Goal: Task Accomplishment & Management: Use online tool/utility

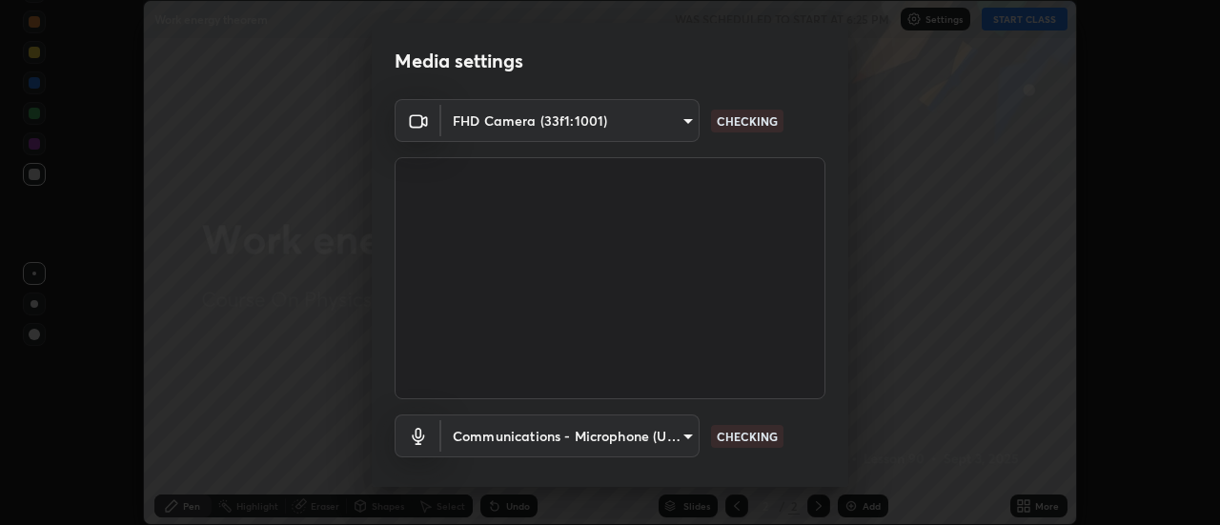
scroll to position [100, 0]
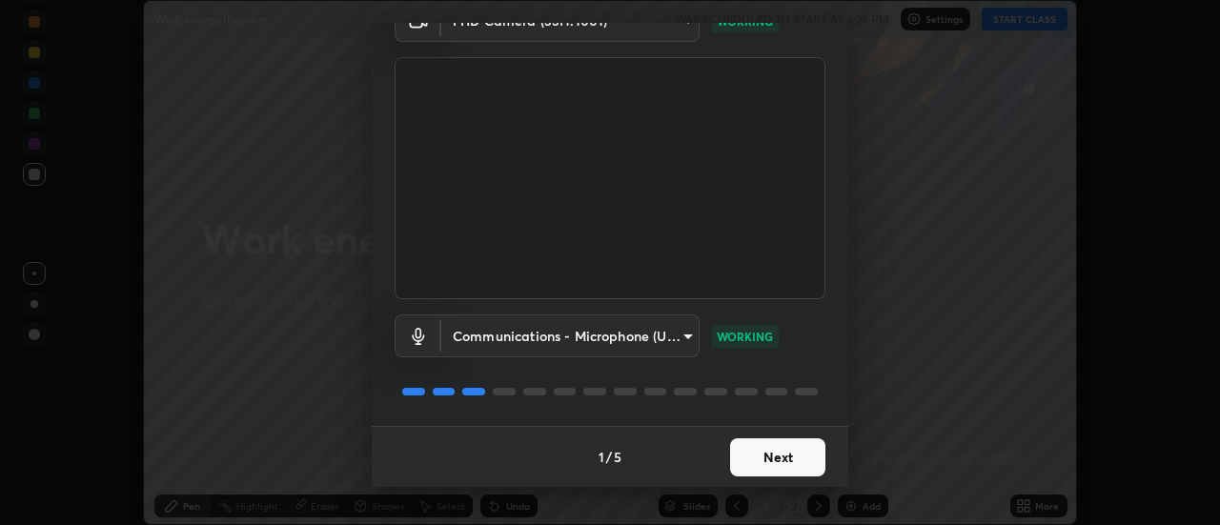
click at [790, 455] on button "Next" at bounding box center [777, 457] width 95 height 38
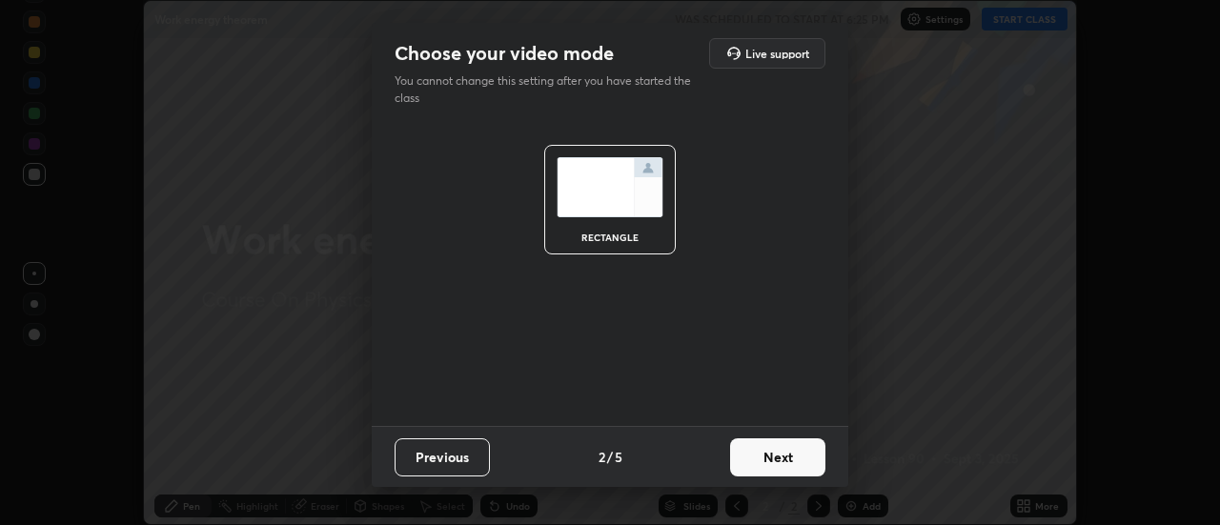
scroll to position [0, 0]
click at [802, 461] on button "Next" at bounding box center [777, 457] width 95 height 38
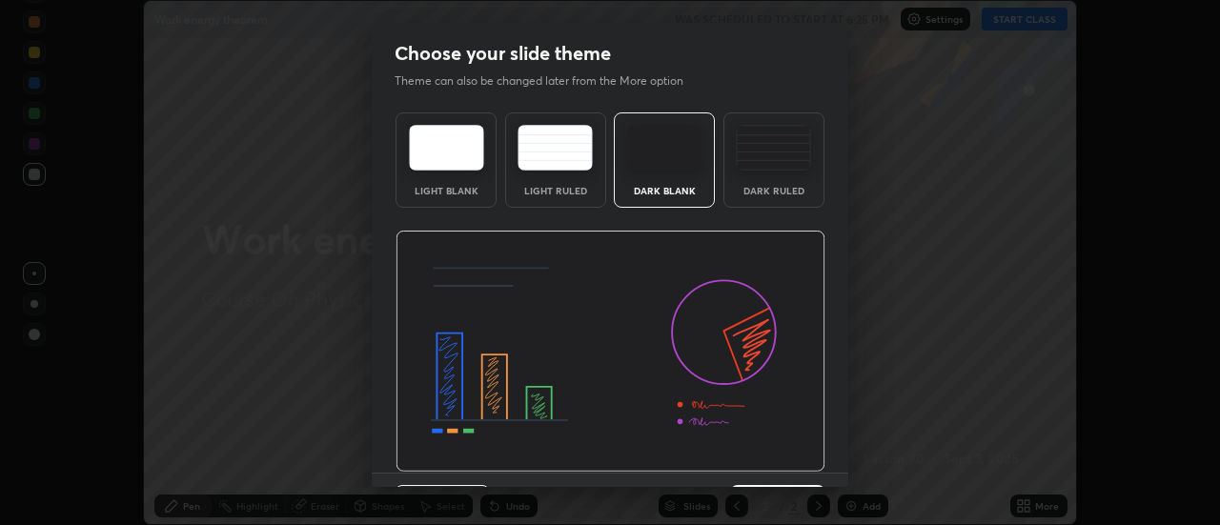
click at [802, 195] on div "Dark Ruled" at bounding box center [773, 159] width 101 height 95
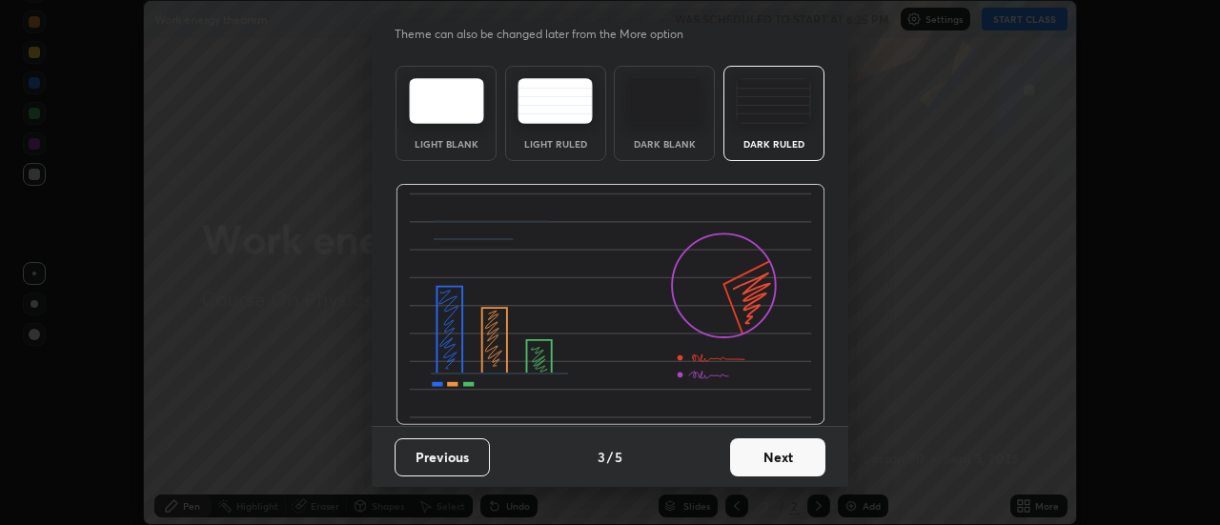
click at [806, 456] on button "Next" at bounding box center [777, 457] width 95 height 38
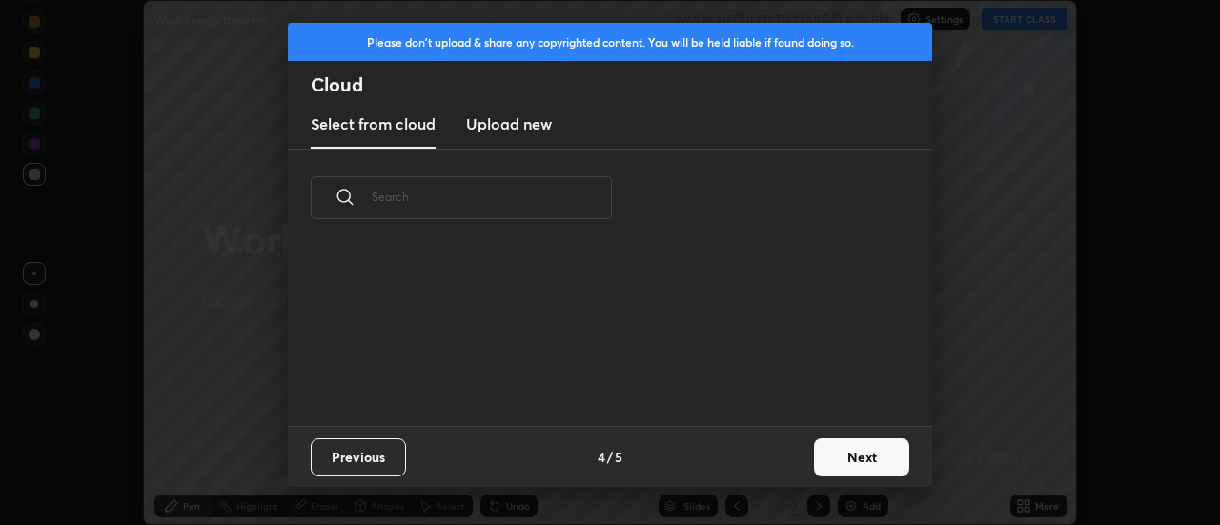
scroll to position [0, 0]
click at [838, 455] on button "Next" at bounding box center [861, 457] width 95 height 38
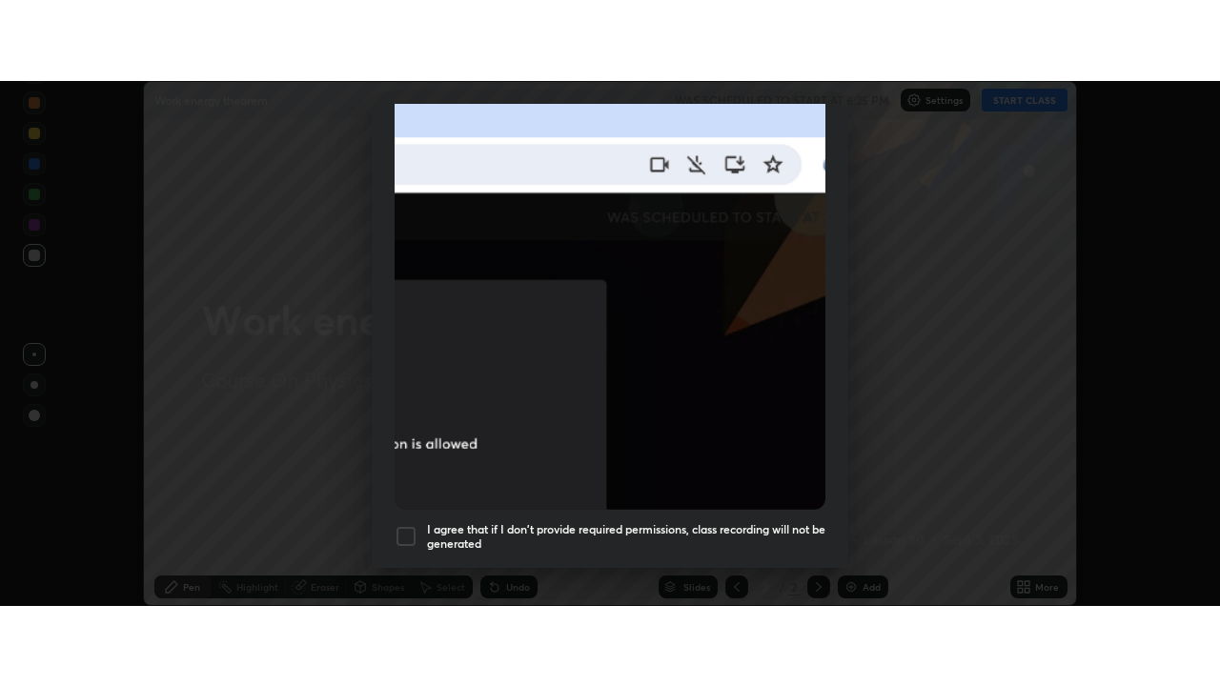
scroll to position [489, 0]
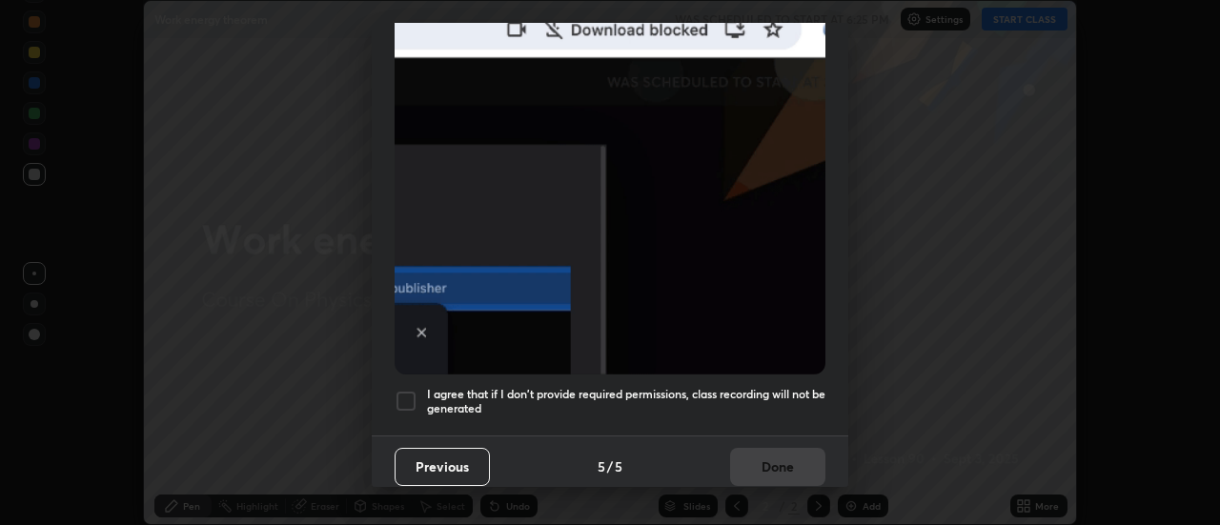
click at [414, 398] on div at bounding box center [405, 401] width 23 height 23
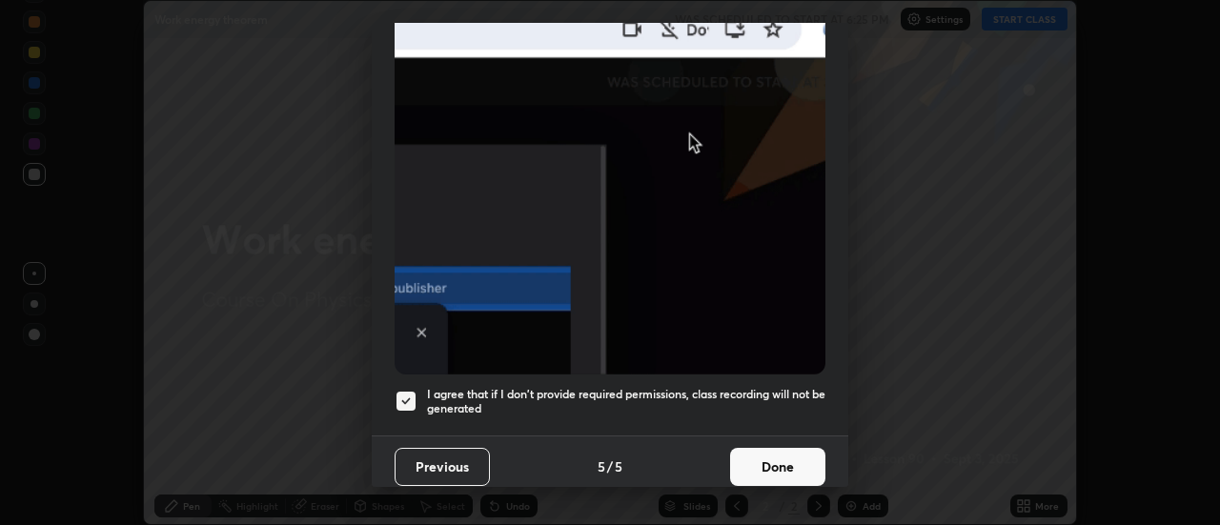
click at [771, 454] on button "Done" at bounding box center [777, 467] width 95 height 38
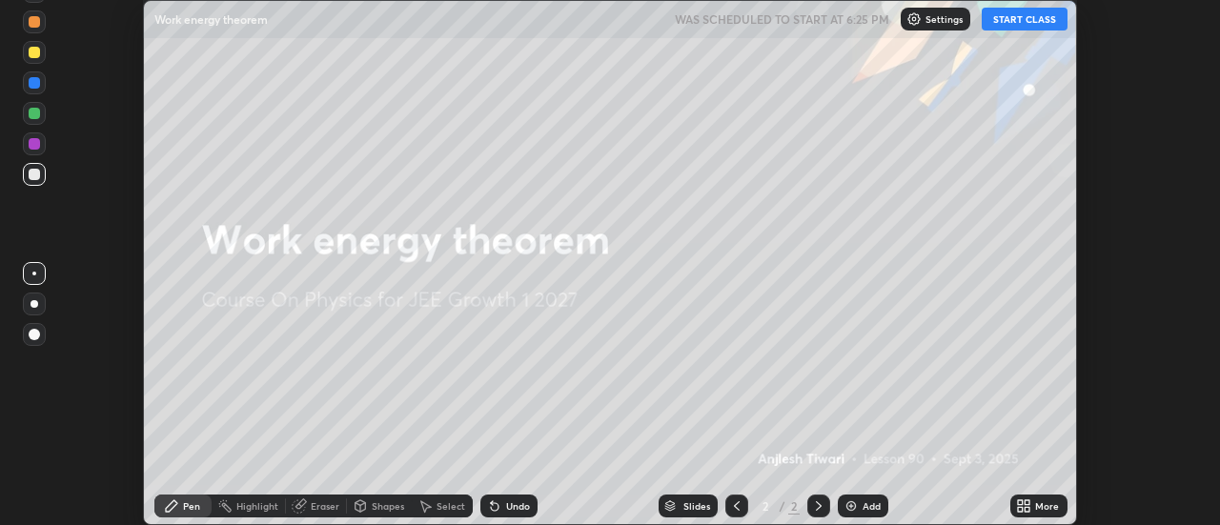
click at [867, 505] on div "Add" at bounding box center [871, 506] width 18 height 10
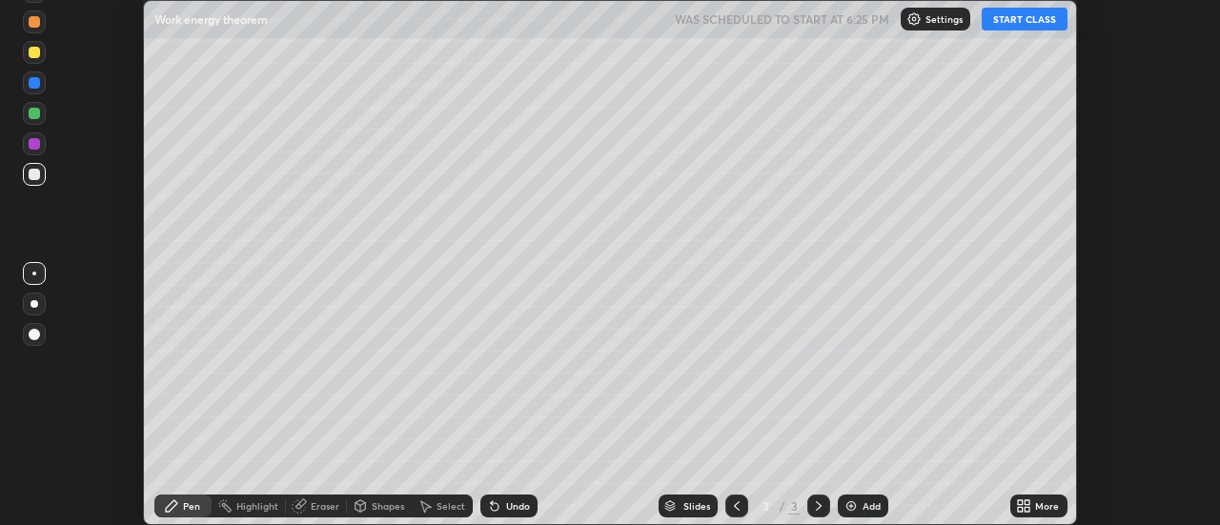
click at [1027, 502] on icon at bounding box center [1027, 502] width 5 height 5
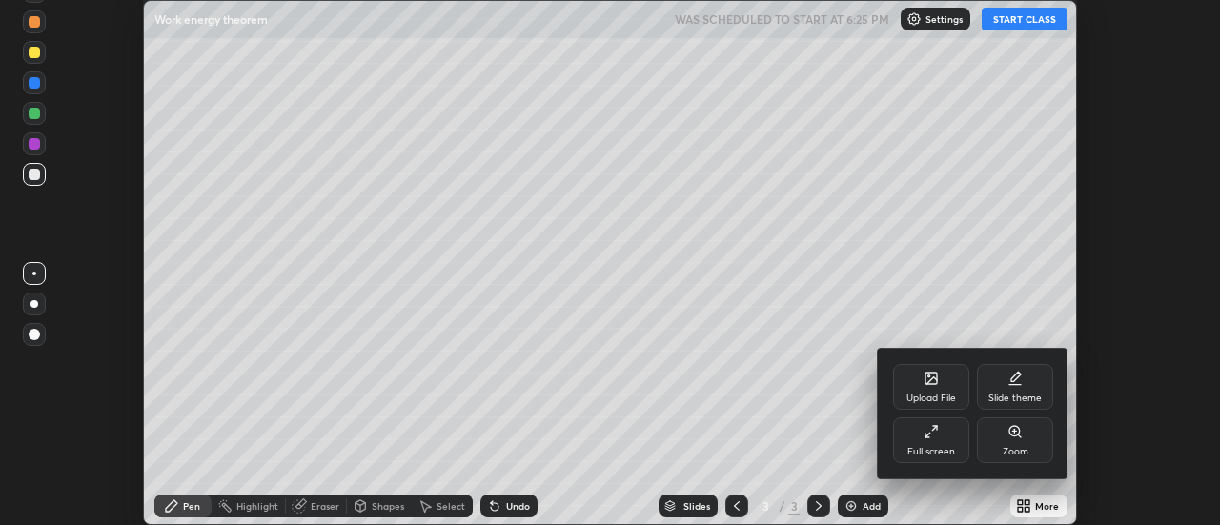
click at [946, 443] on div "Full screen" at bounding box center [931, 440] width 76 height 46
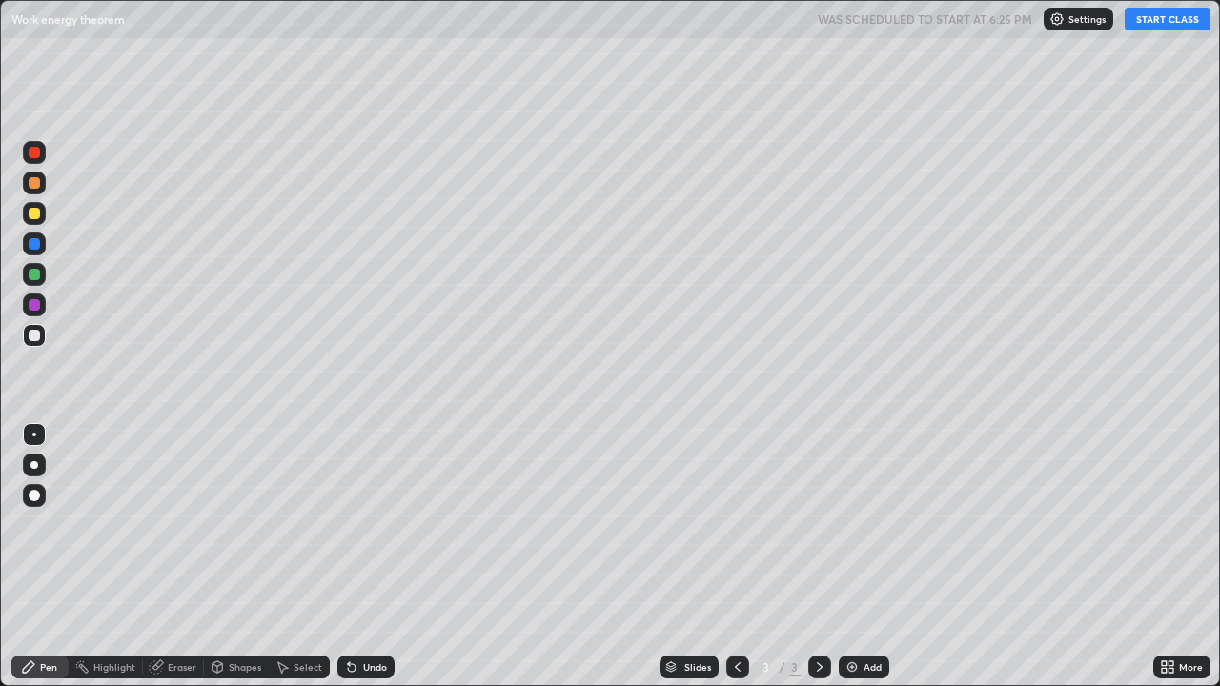
scroll to position [686, 1220]
click at [1177, 28] on button "START CLASS" at bounding box center [1167, 19] width 86 height 23
click at [45, 461] on div at bounding box center [34, 465] width 23 height 23
click at [244, 524] on div "Shapes" at bounding box center [245, 667] width 32 height 10
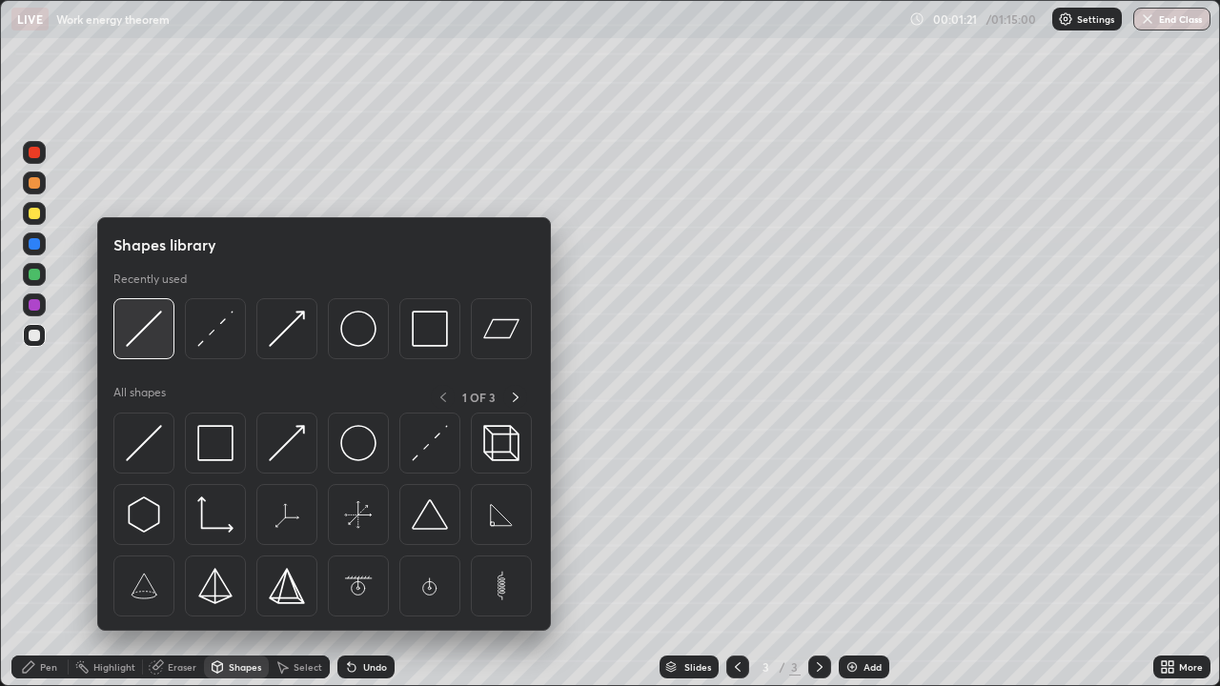
click at [159, 335] on img at bounding box center [144, 329] width 36 height 36
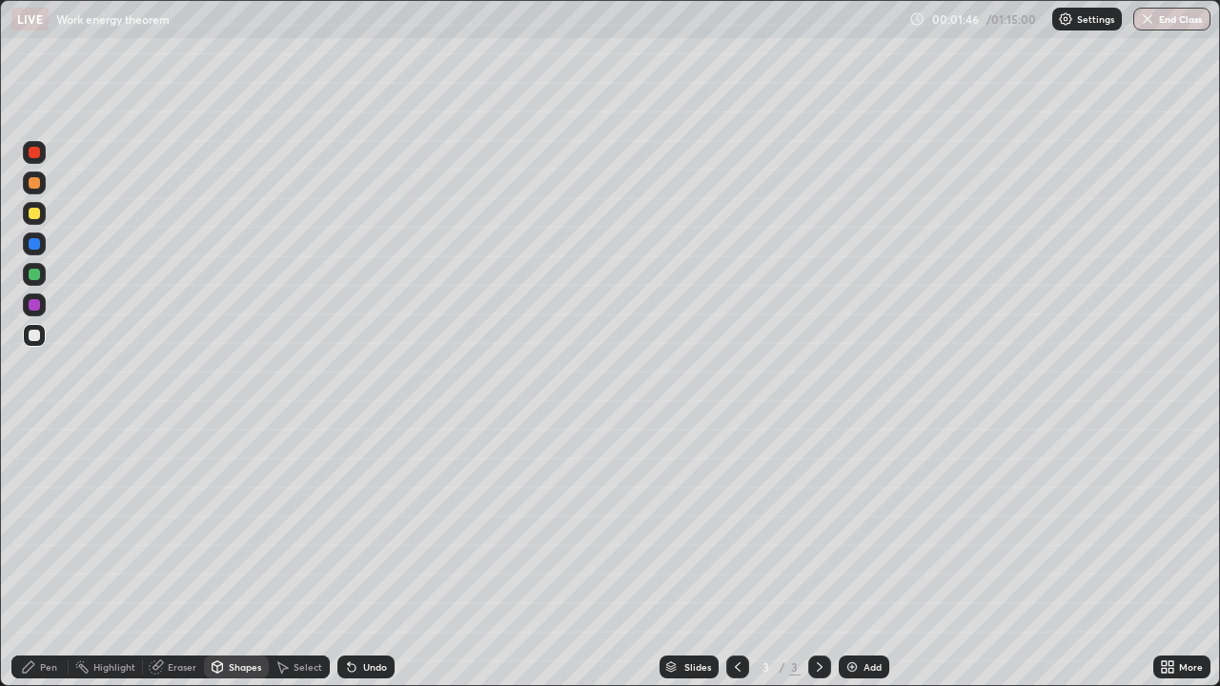
click at [43, 524] on div "Pen" at bounding box center [39, 667] width 57 height 23
click at [229, 524] on div "Shapes" at bounding box center [245, 667] width 32 height 10
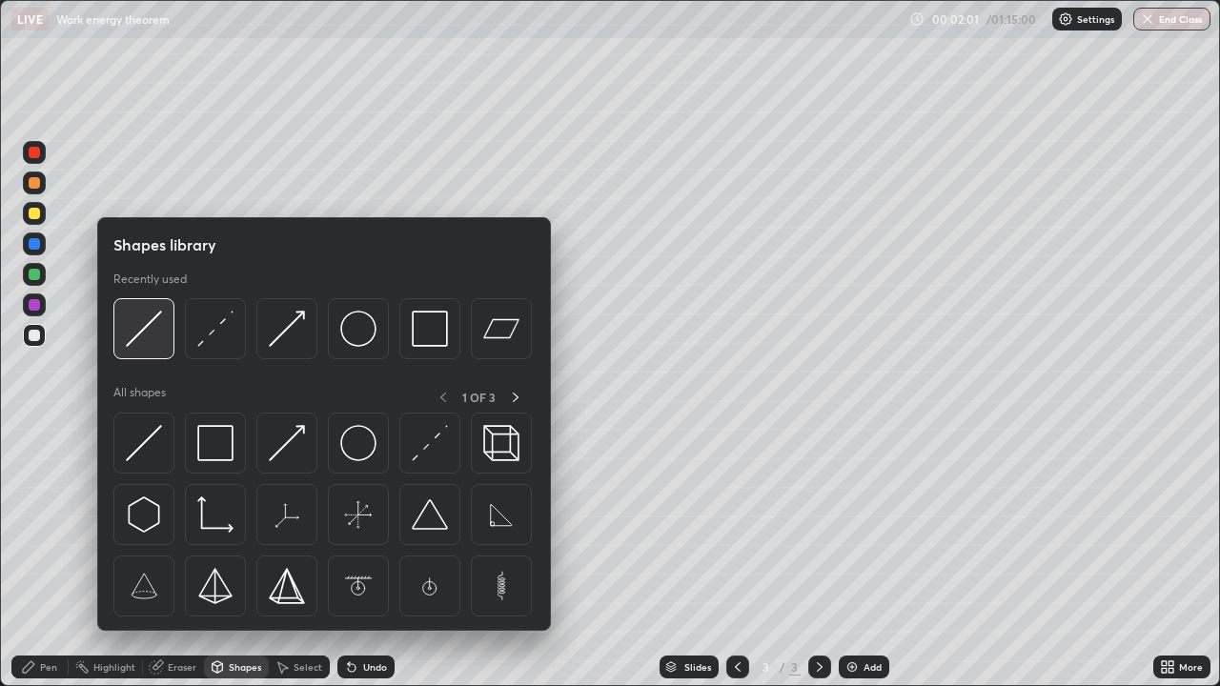
click at [149, 340] on img at bounding box center [144, 329] width 36 height 36
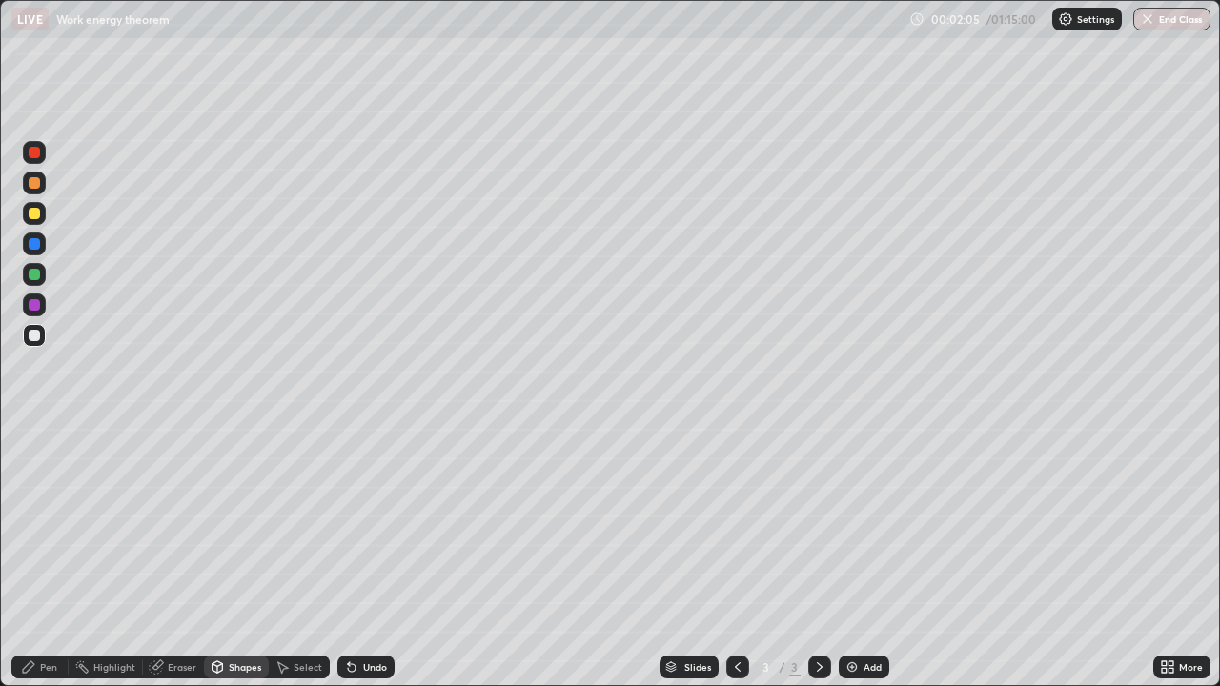
click at [41, 524] on div "Pen" at bounding box center [48, 667] width 17 height 10
click at [34, 434] on div at bounding box center [34, 435] width 4 height 4
click at [349, 524] on icon at bounding box center [352, 668] width 8 height 8
click at [353, 524] on icon at bounding box center [352, 668] width 8 height 8
click at [351, 524] on icon at bounding box center [352, 668] width 8 height 8
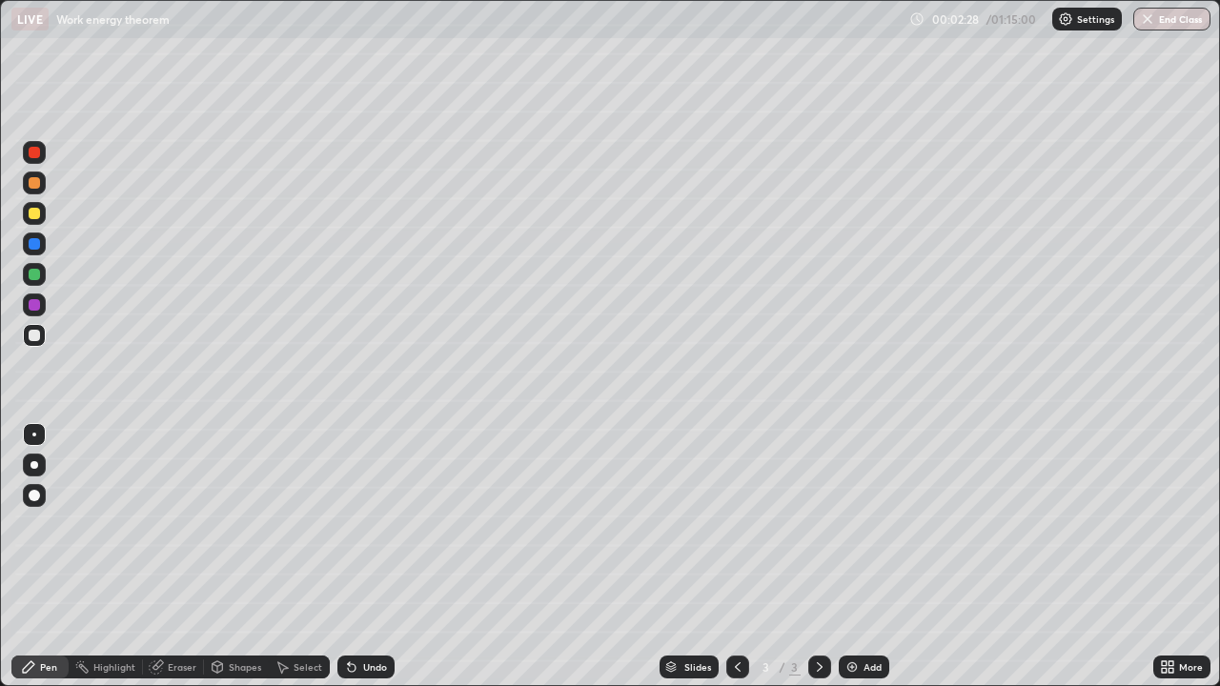
click at [367, 524] on div "Undo" at bounding box center [375, 667] width 24 height 10
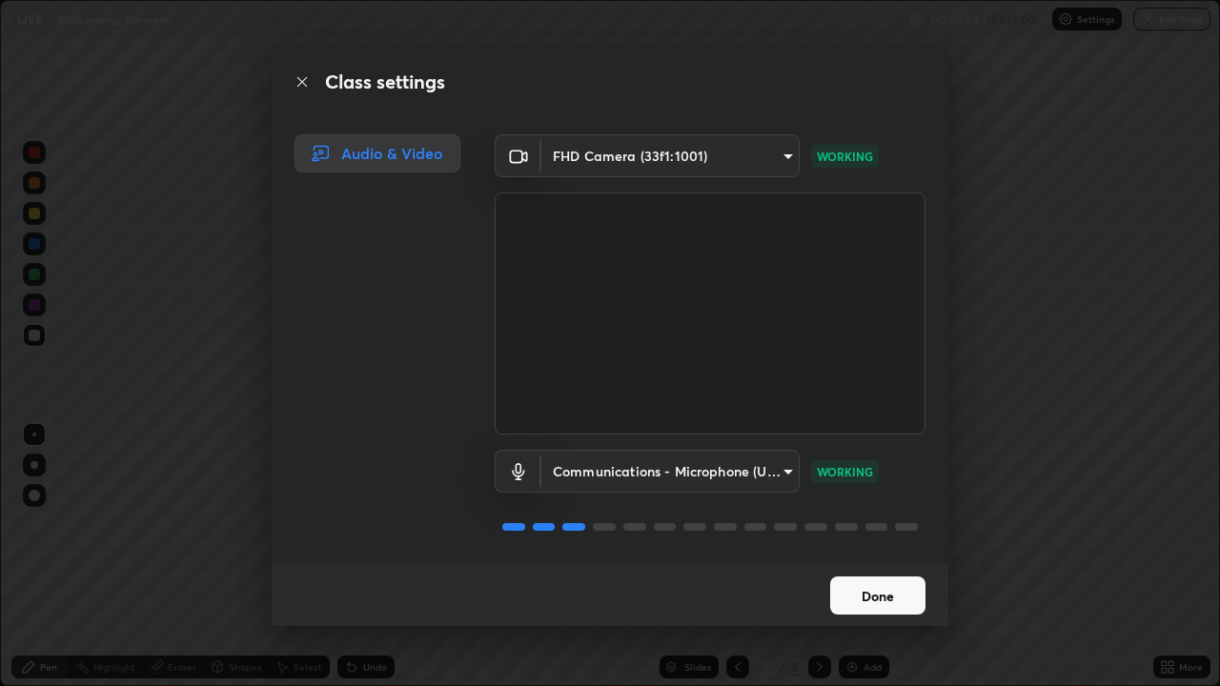
click at [841, 524] on button "Done" at bounding box center [877, 595] width 95 height 38
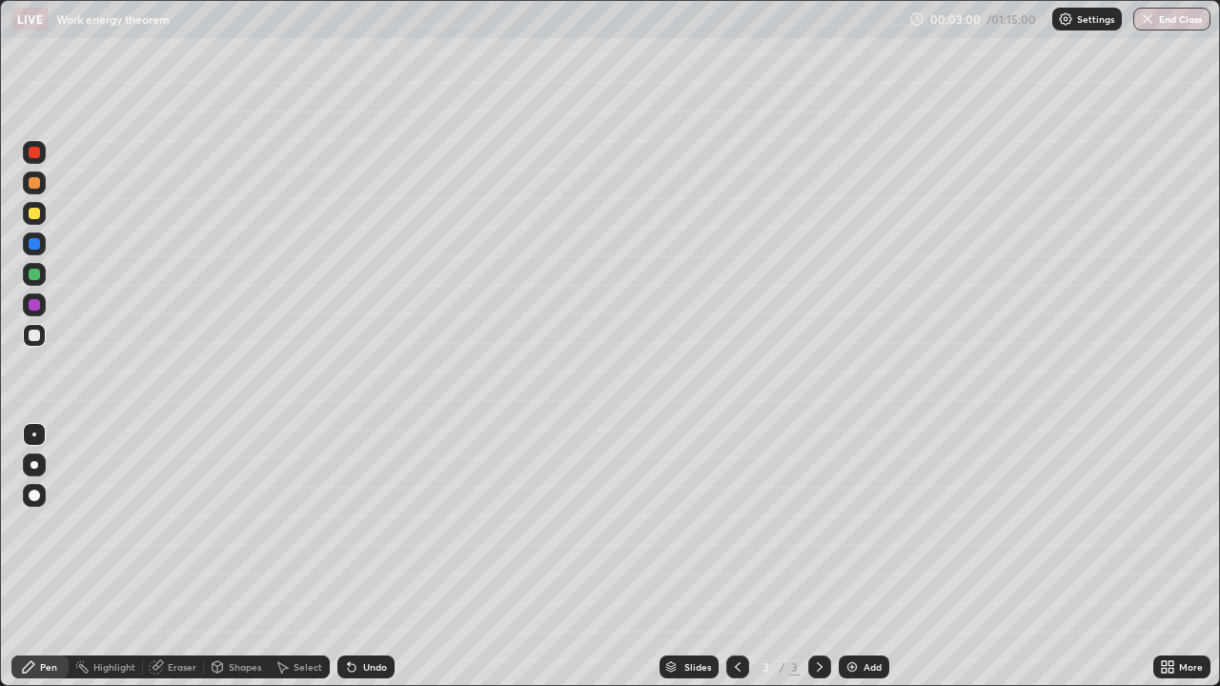
click at [294, 524] on div "Select" at bounding box center [307, 667] width 29 height 10
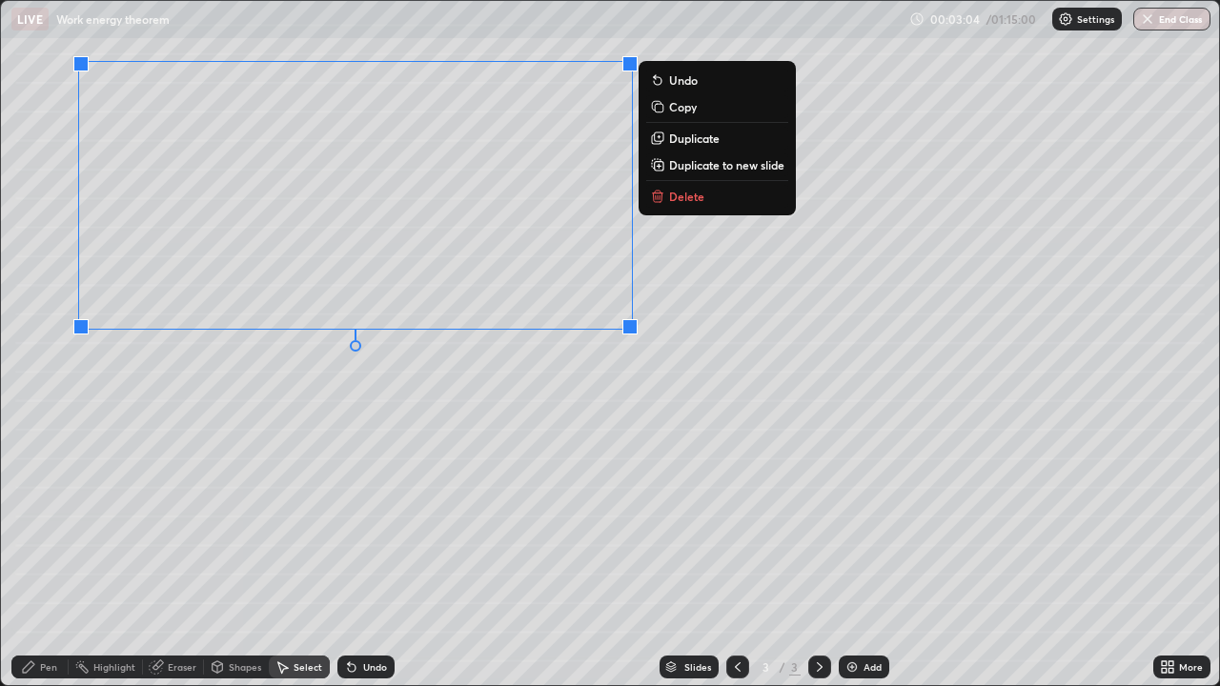
click at [681, 168] on p "Duplicate to new slide" at bounding box center [726, 164] width 115 height 15
click at [696, 168] on p "Duplicate to new slide" at bounding box center [726, 164] width 115 height 15
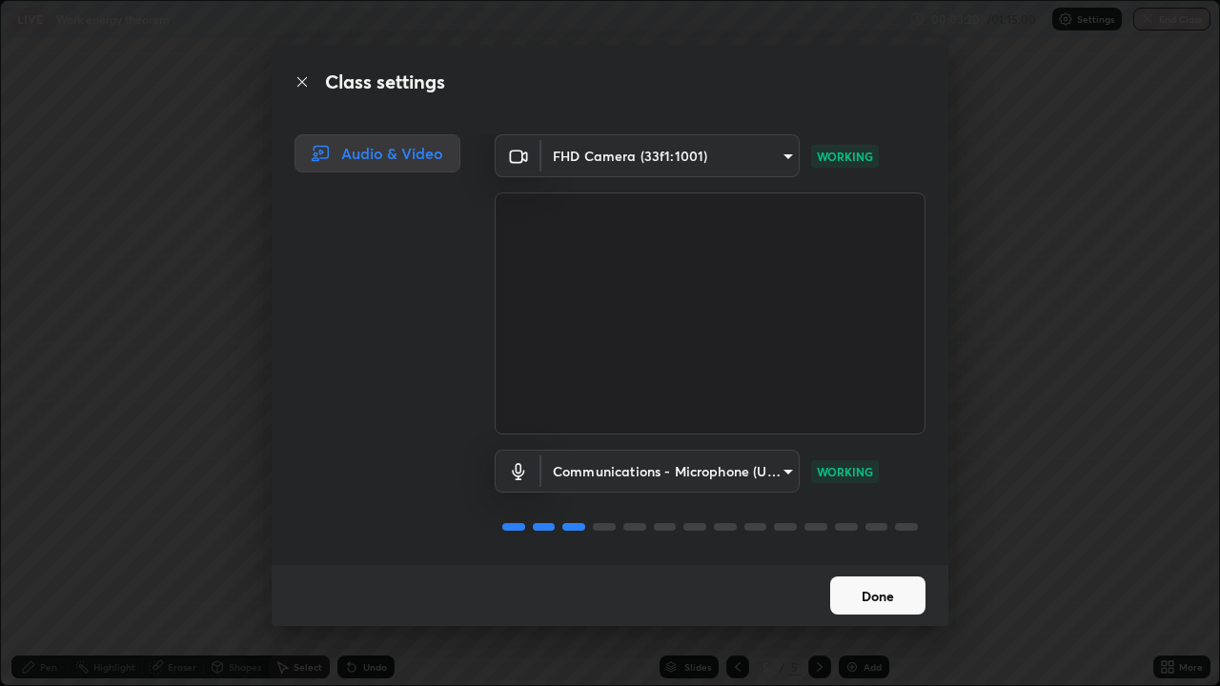
click at [854, 524] on button "Done" at bounding box center [877, 595] width 95 height 38
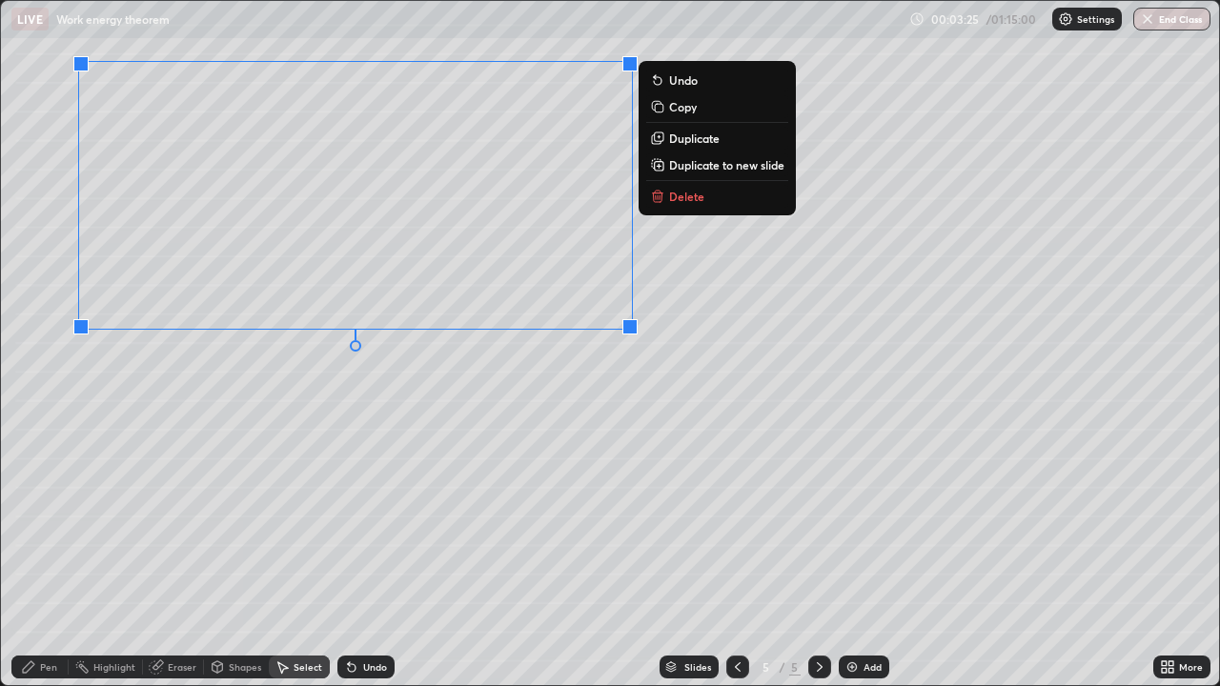
click at [678, 168] on p "Duplicate to new slide" at bounding box center [726, 164] width 115 height 15
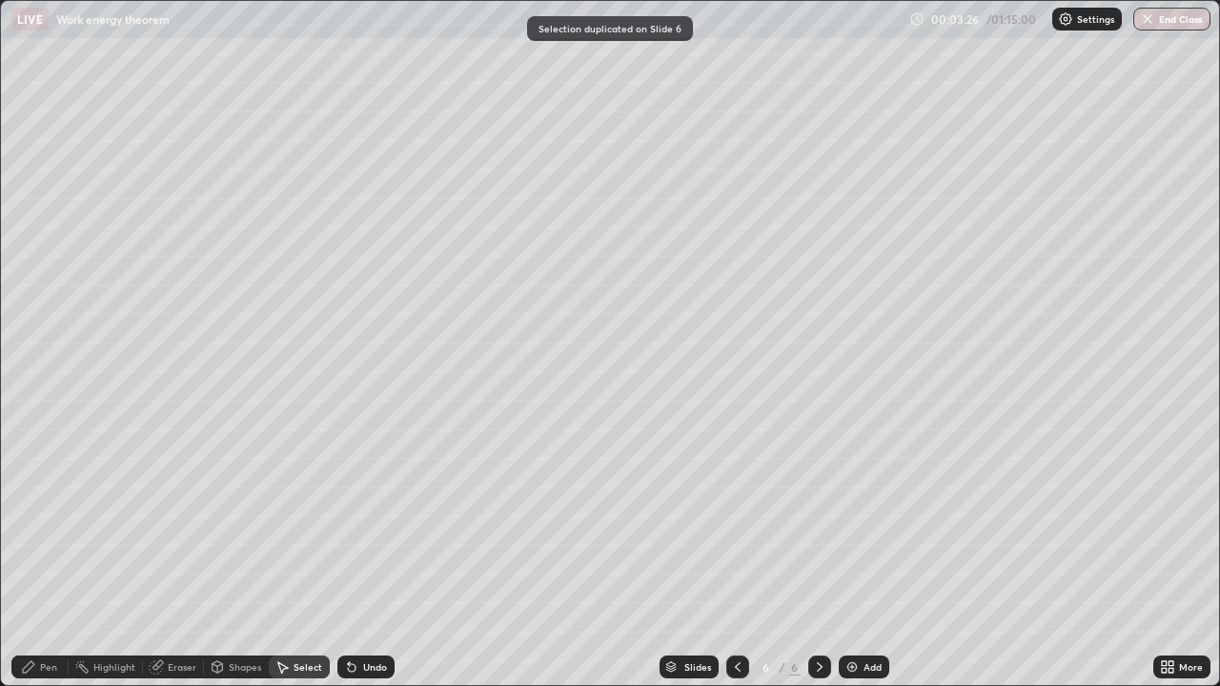
click at [684, 524] on div "Slides" at bounding box center [697, 667] width 27 height 10
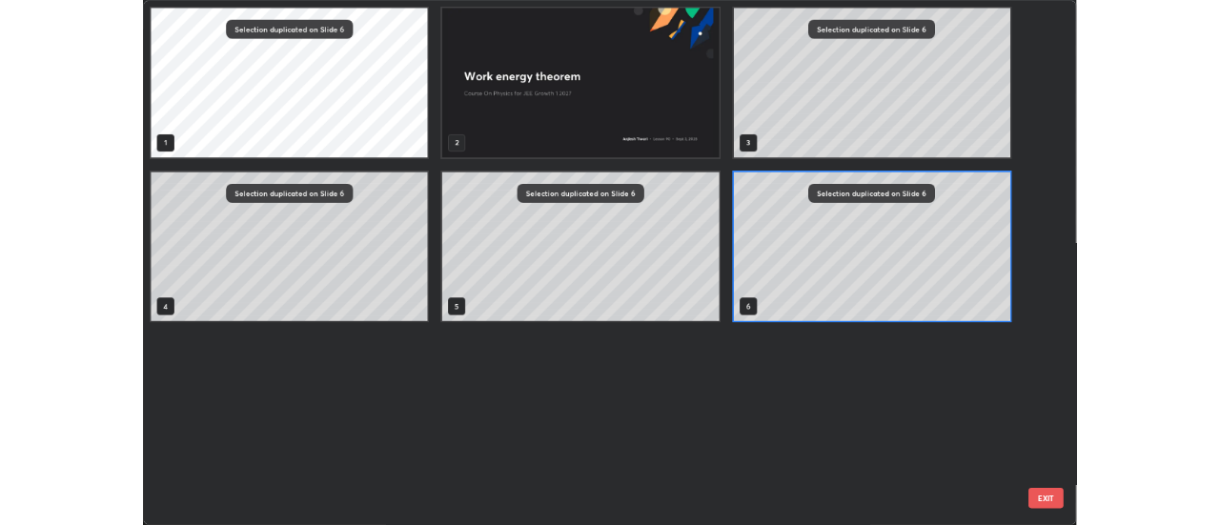
scroll to position [678, 1208]
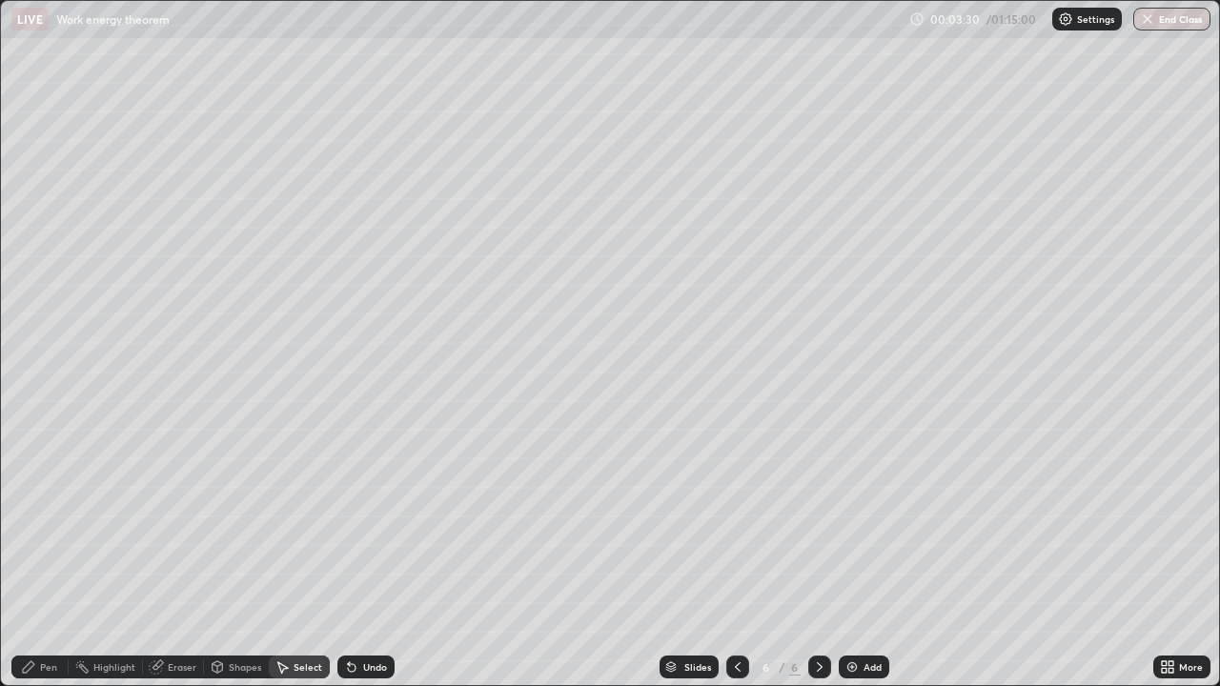
click at [826, 375] on div "0 ° Undo Copy Duplicate Duplicate to new slide Delete" at bounding box center [610, 343] width 1218 height 684
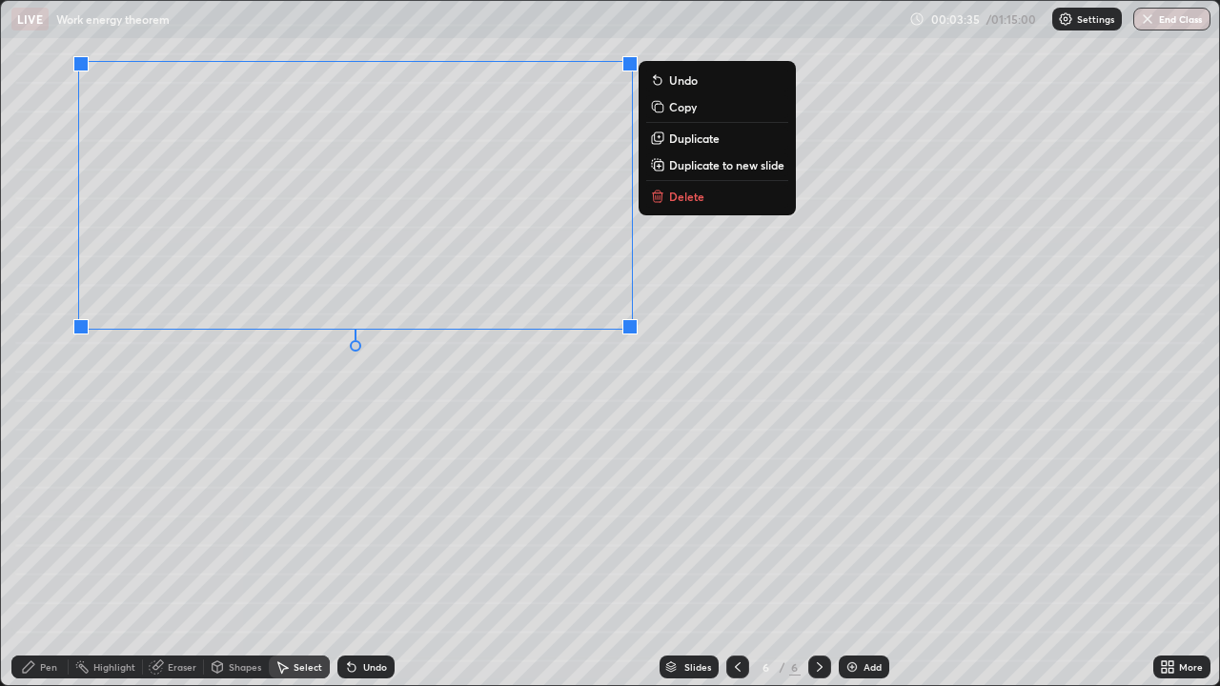
click at [680, 170] on p "Duplicate to new slide" at bounding box center [726, 164] width 115 height 15
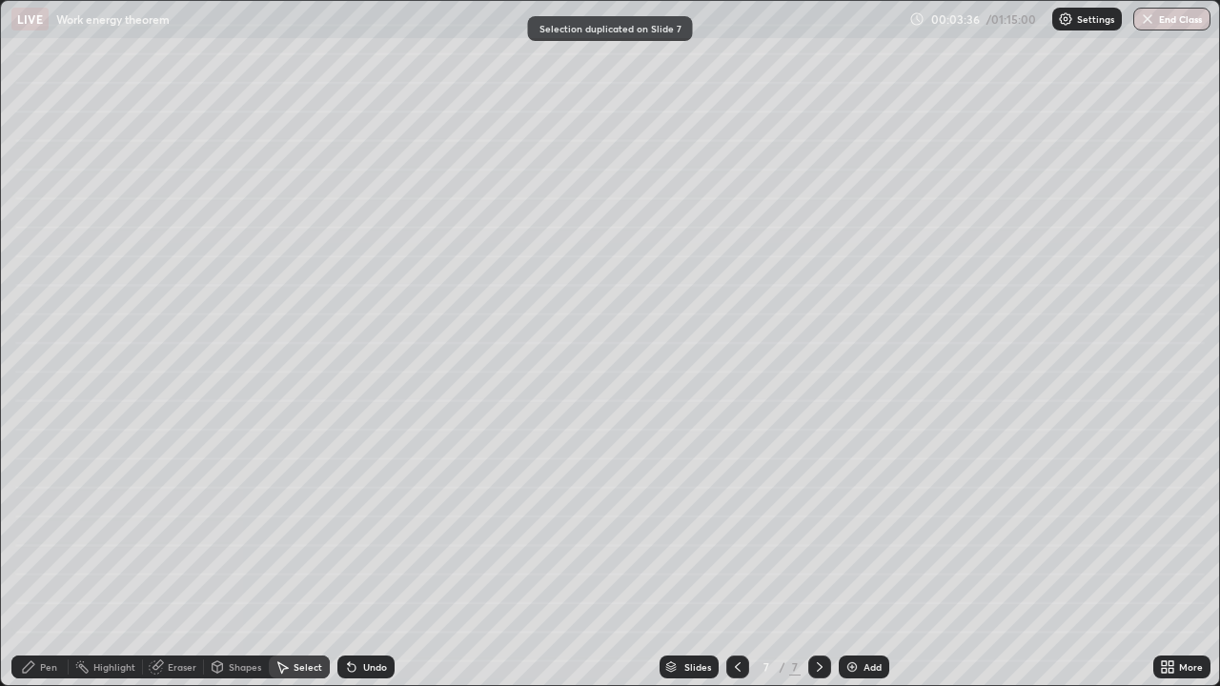
click at [736, 524] on icon at bounding box center [737, 666] width 15 height 15
click at [735, 524] on icon at bounding box center [738, 667] width 6 height 10
click at [734, 524] on icon at bounding box center [737, 666] width 15 height 15
click at [737, 524] on icon at bounding box center [737, 666] width 15 height 15
click at [733, 524] on icon at bounding box center [737, 666] width 15 height 15
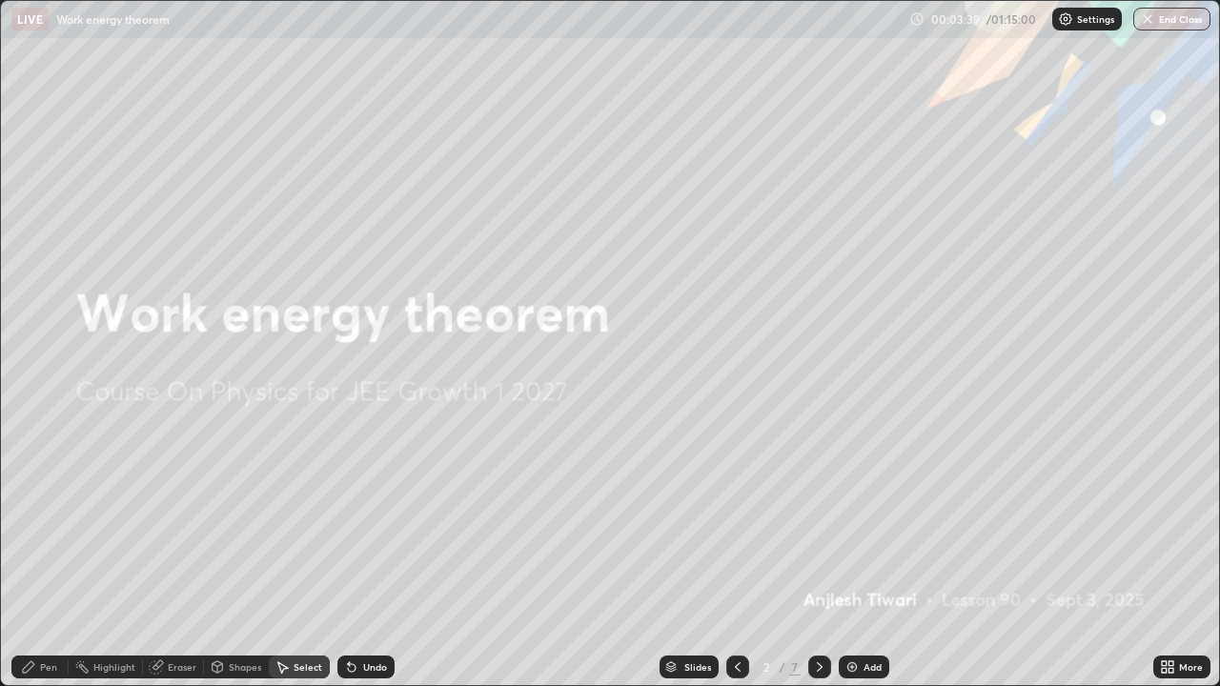
click at [816, 524] on icon at bounding box center [819, 666] width 15 height 15
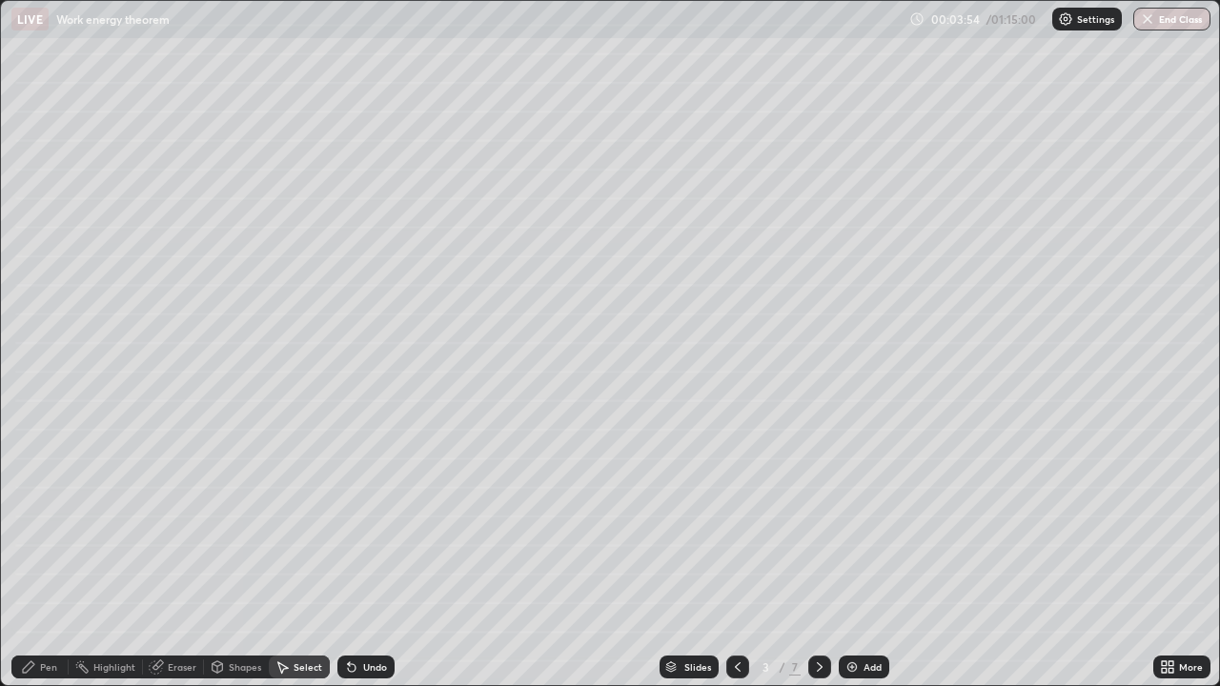
click at [34, 524] on icon at bounding box center [28, 666] width 15 height 15
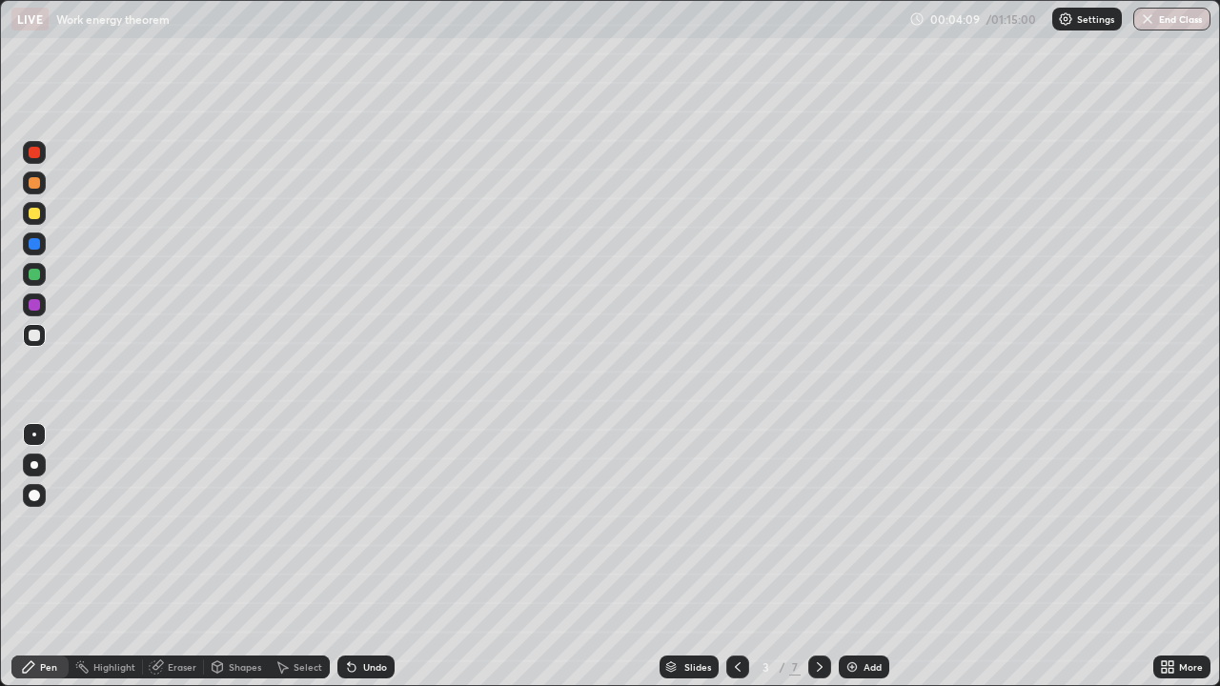
click at [294, 524] on div "Select" at bounding box center [307, 667] width 29 height 10
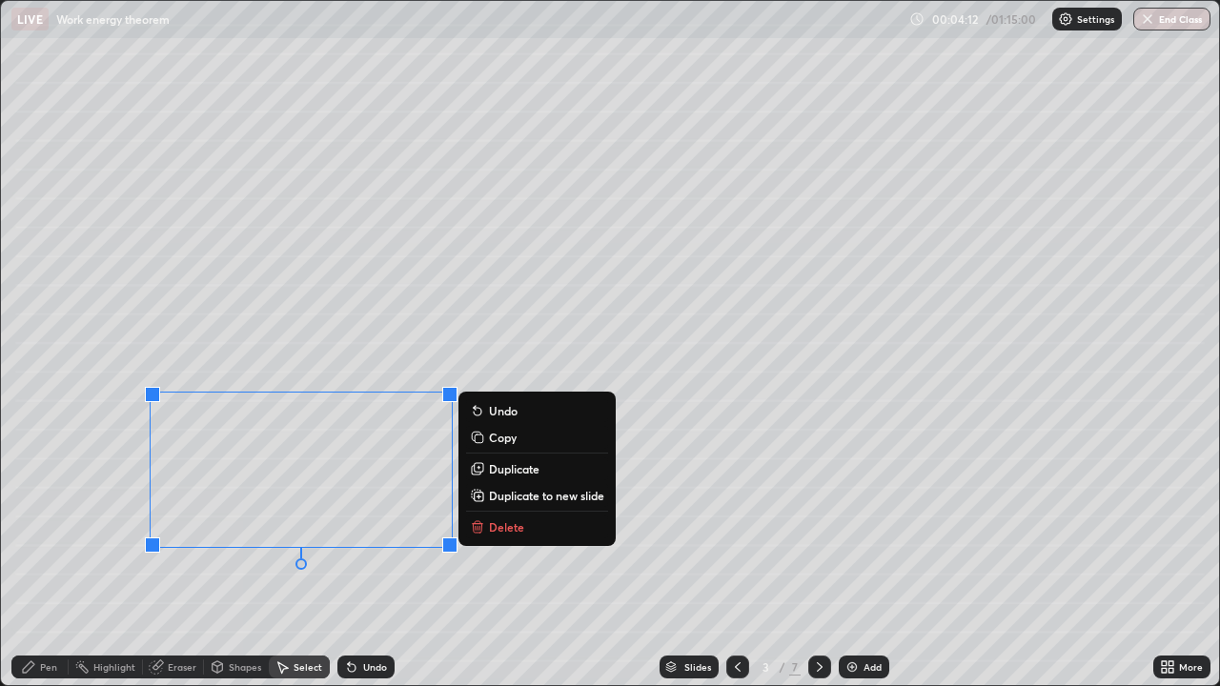
click at [503, 524] on p "Delete" at bounding box center [506, 526] width 35 height 15
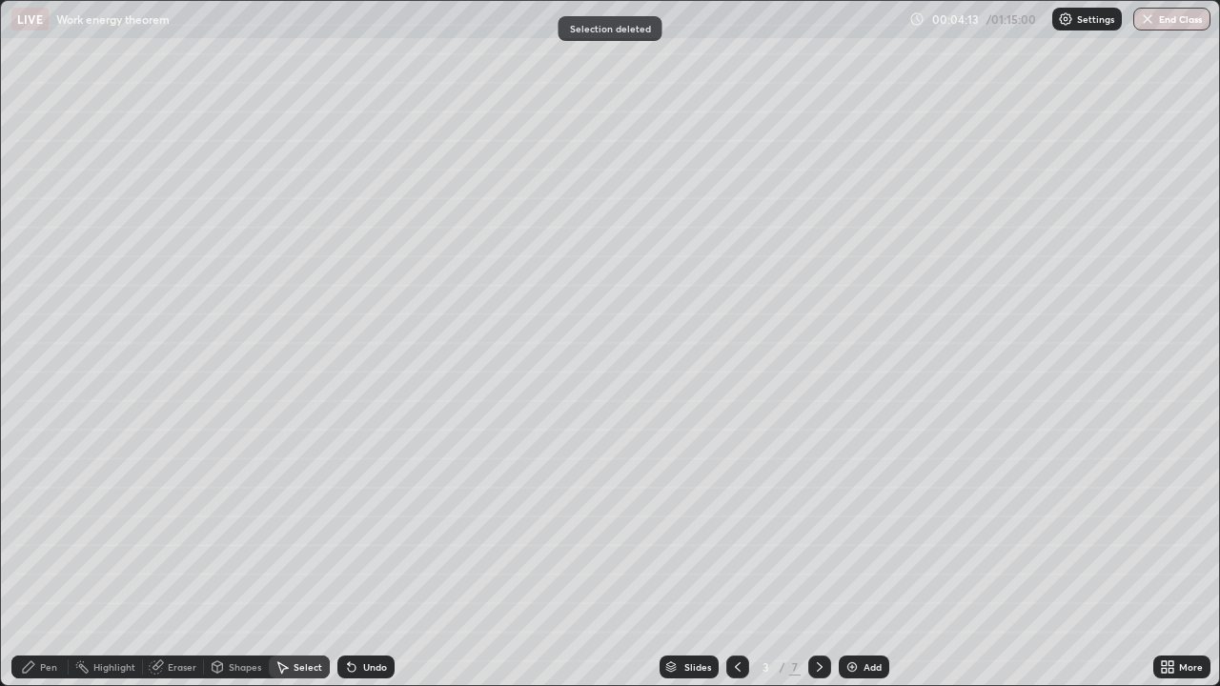
click at [48, 524] on div "Pen" at bounding box center [48, 667] width 17 height 10
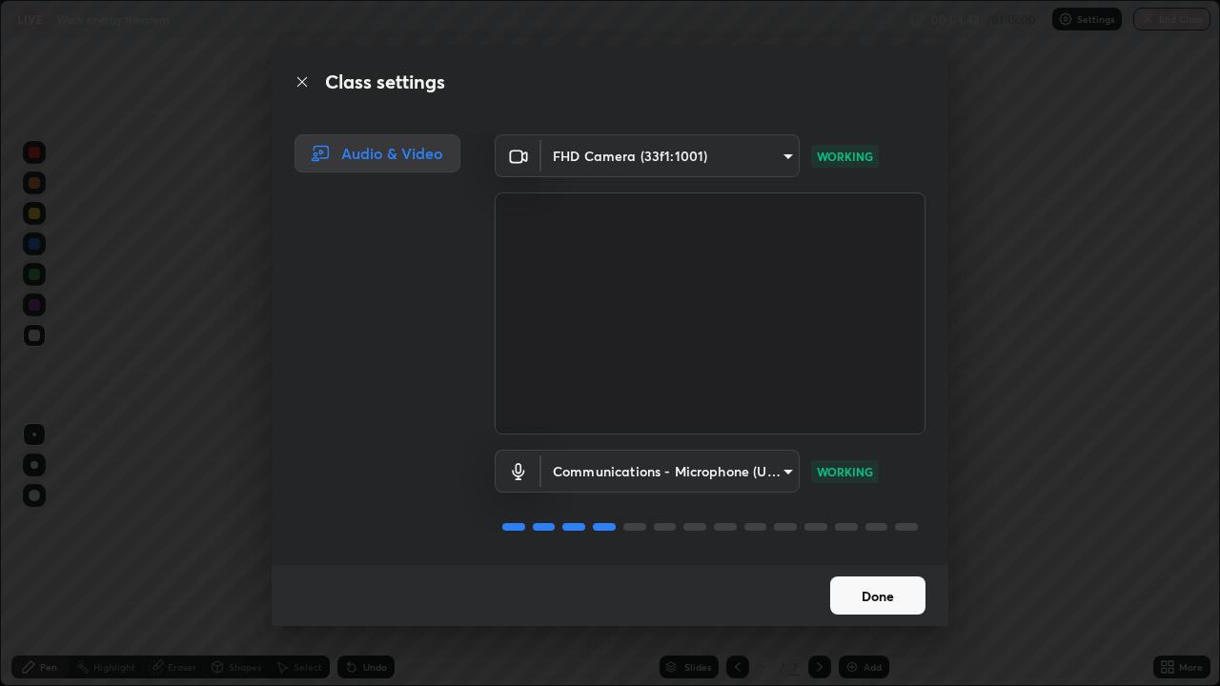
click at [875, 524] on button "Done" at bounding box center [877, 595] width 95 height 38
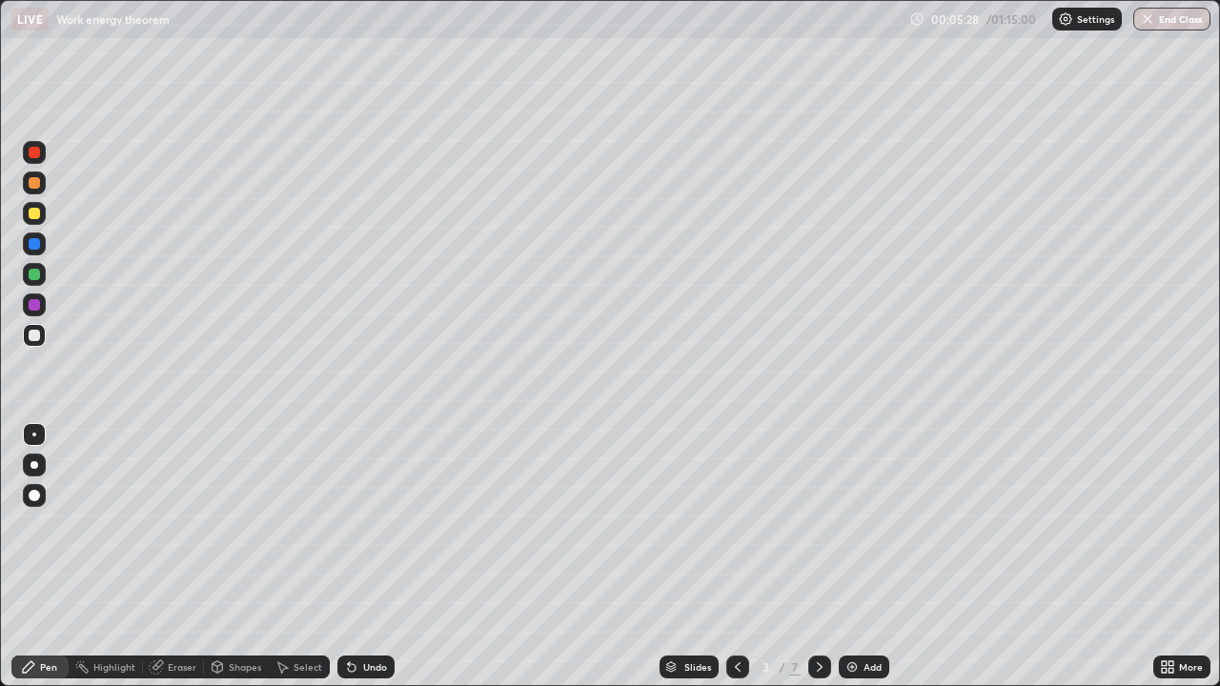
click at [313, 524] on div "Select" at bounding box center [307, 667] width 29 height 10
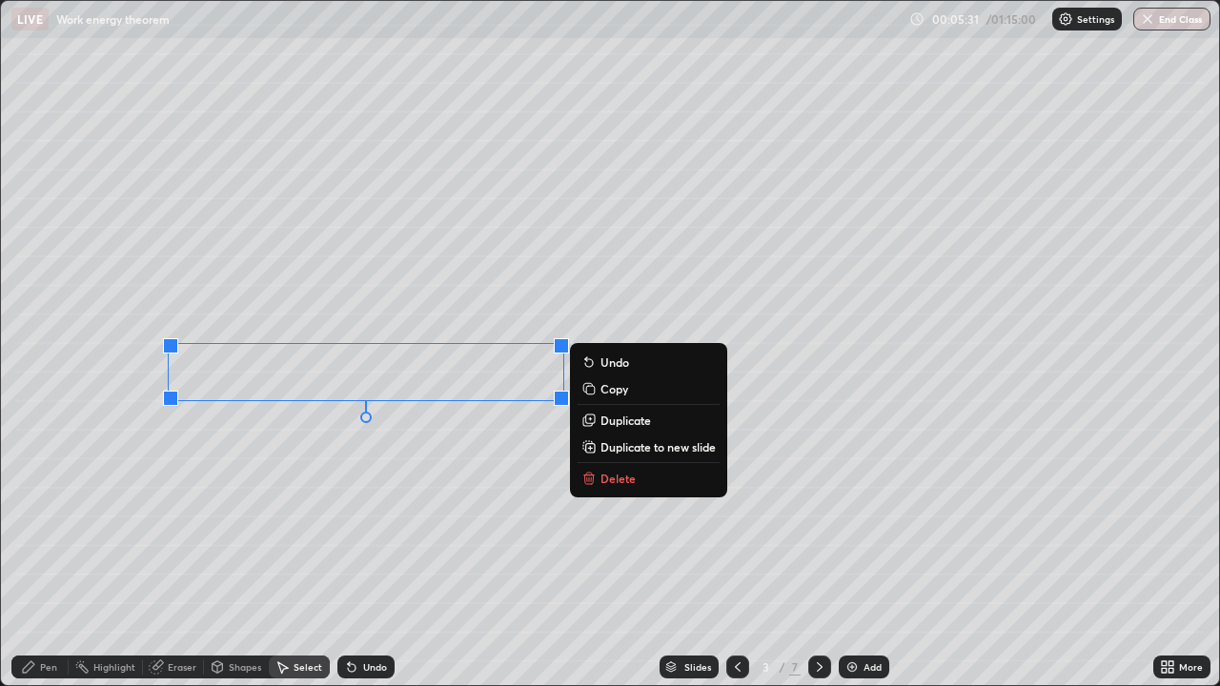
click at [607, 390] on p "Copy" at bounding box center [614, 388] width 28 height 15
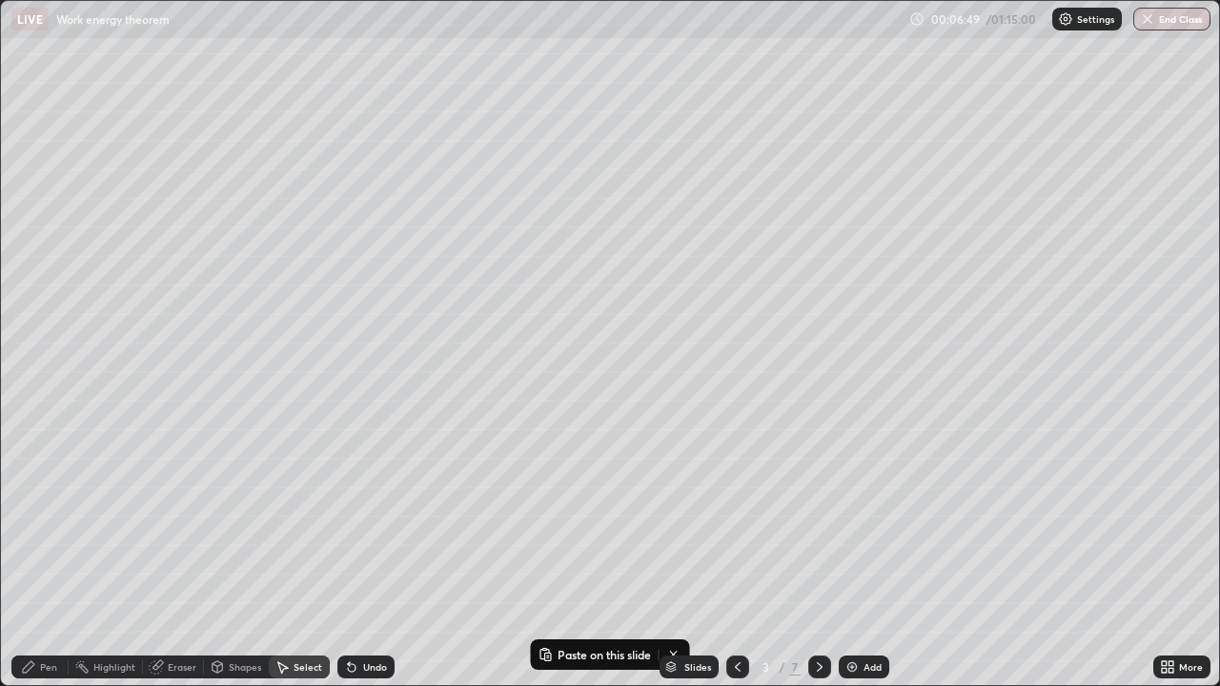
click at [47, 524] on div "Pen" at bounding box center [48, 667] width 17 height 10
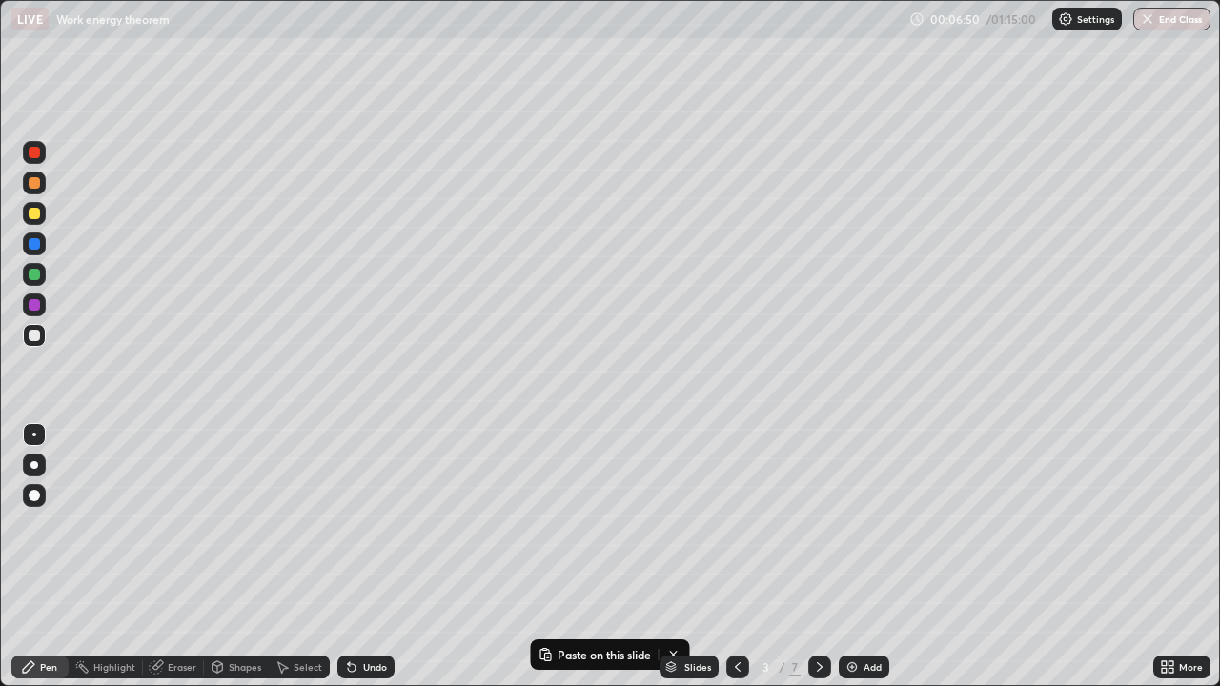
click at [37, 217] on div at bounding box center [34, 213] width 11 height 11
click at [818, 524] on icon at bounding box center [819, 666] width 15 height 15
click at [353, 415] on p "Paste here" at bounding box center [359, 415] width 56 height 15
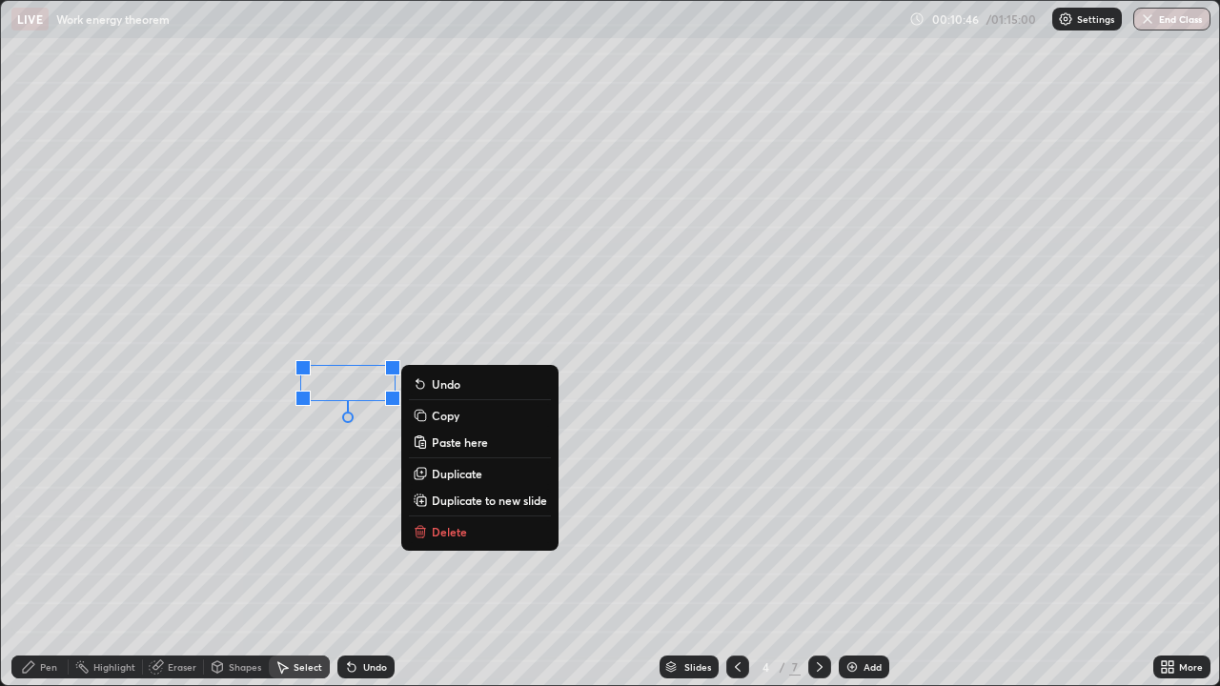
click at [244, 492] on div "0 ° Undo Copy Paste here Duplicate Duplicate to new slide Delete" at bounding box center [610, 343] width 1218 height 684
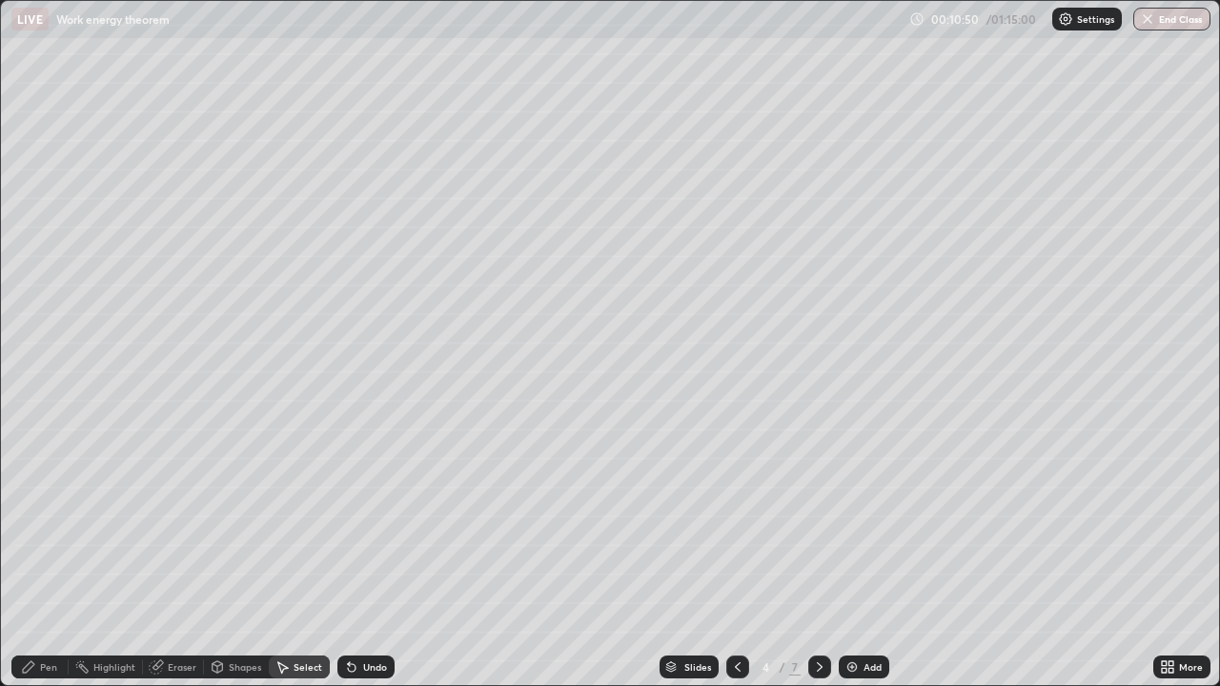
click at [1172, 524] on icon at bounding box center [1170, 663] width 5 height 5
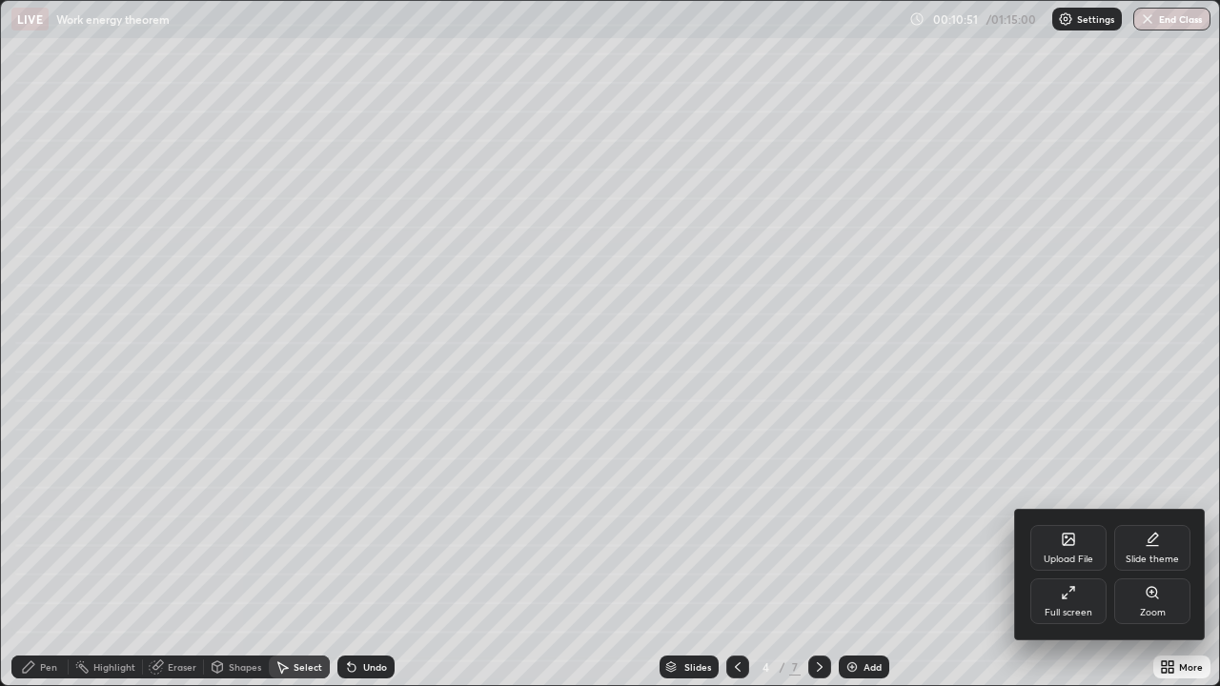
click at [1077, 524] on div "Full screen" at bounding box center [1068, 613] width 48 height 10
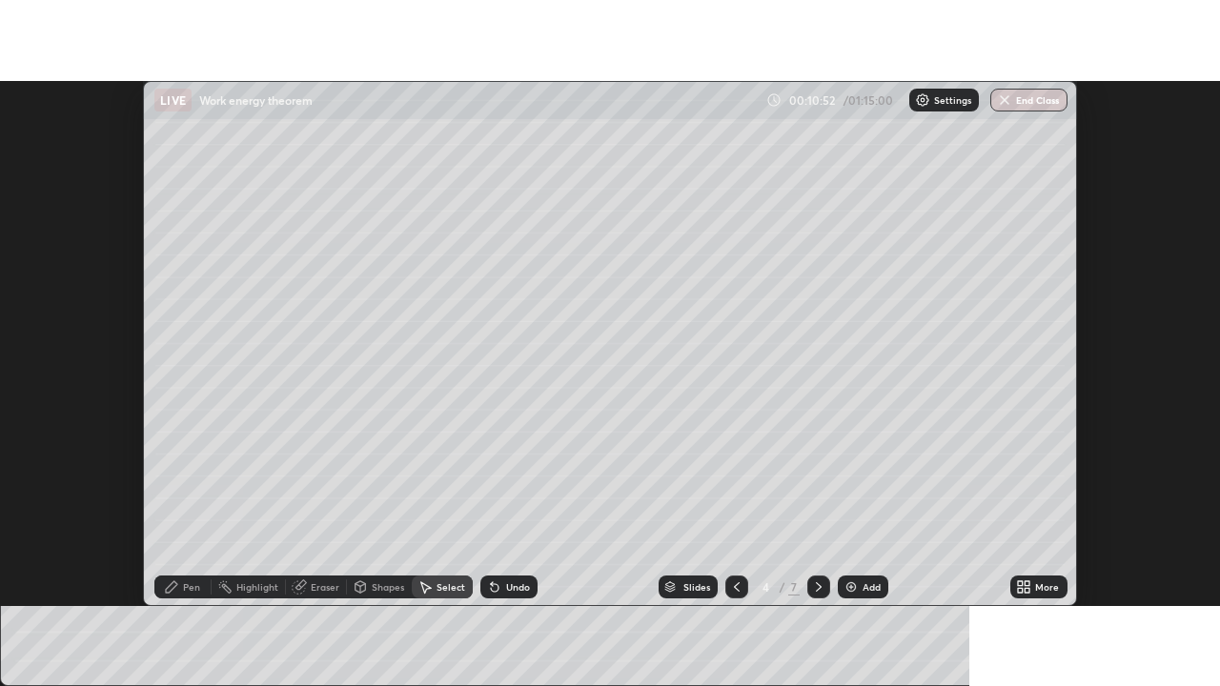
scroll to position [94757, 94062]
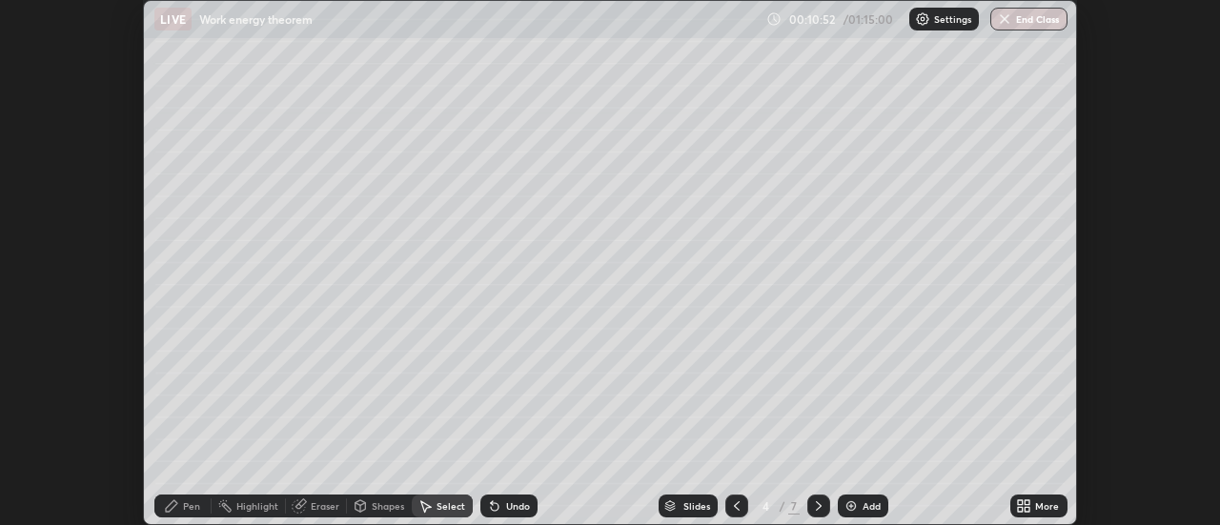
click at [1050, 501] on div "More" at bounding box center [1047, 506] width 24 height 10
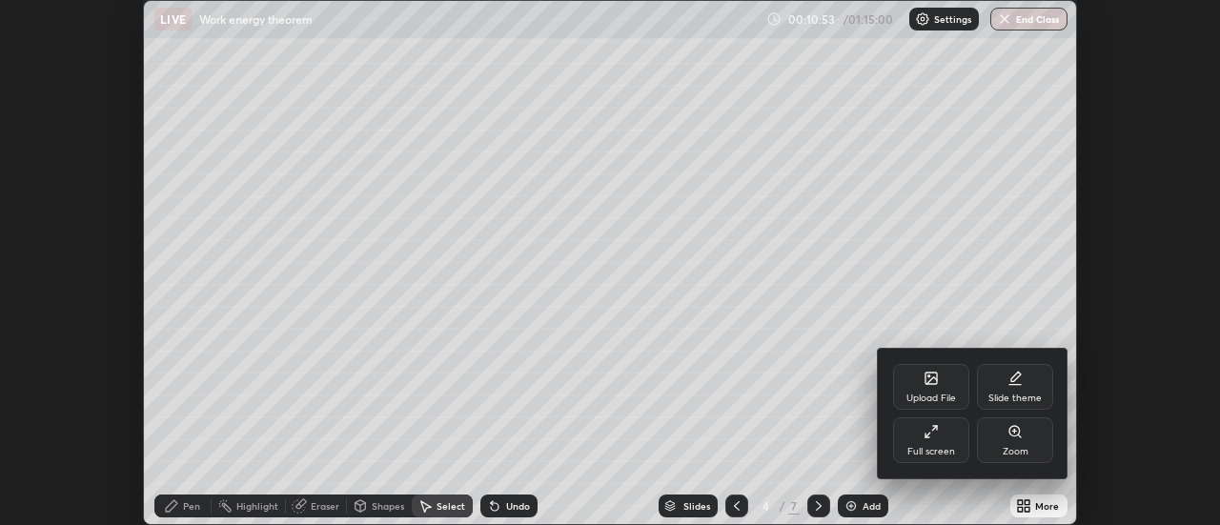
click at [946, 447] on div "Full screen" at bounding box center [931, 452] width 48 height 10
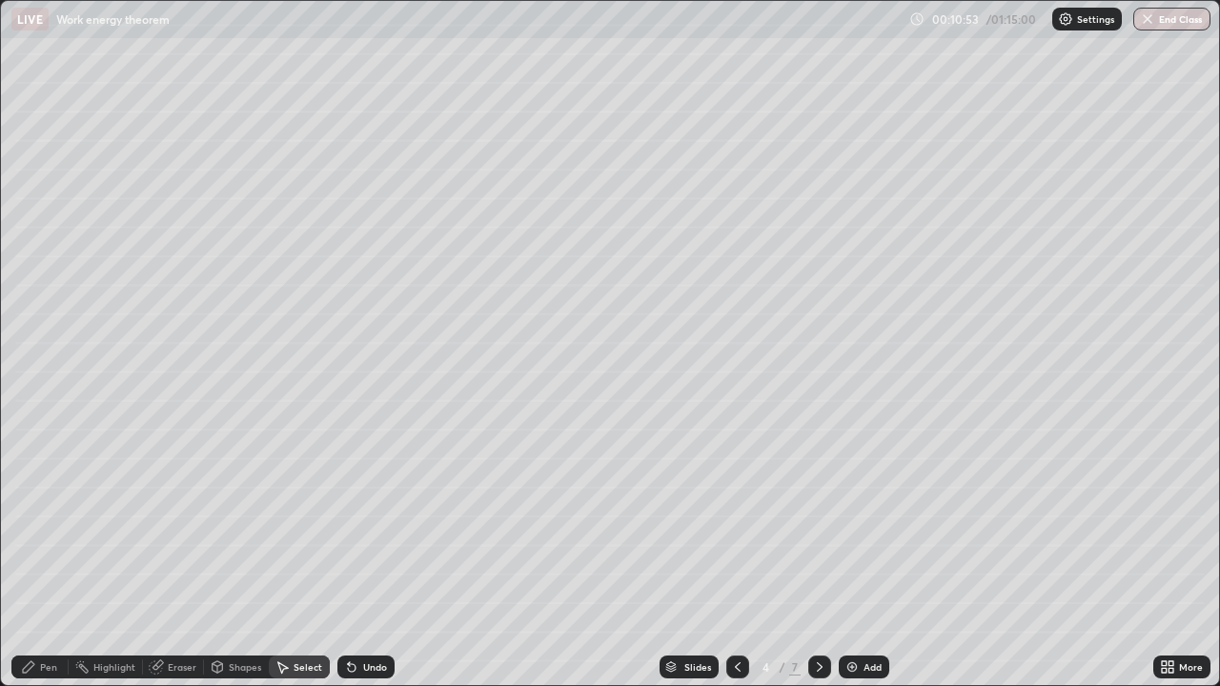
scroll to position [686, 1220]
click at [48, 524] on div "Pen" at bounding box center [39, 667] width 57 height 23
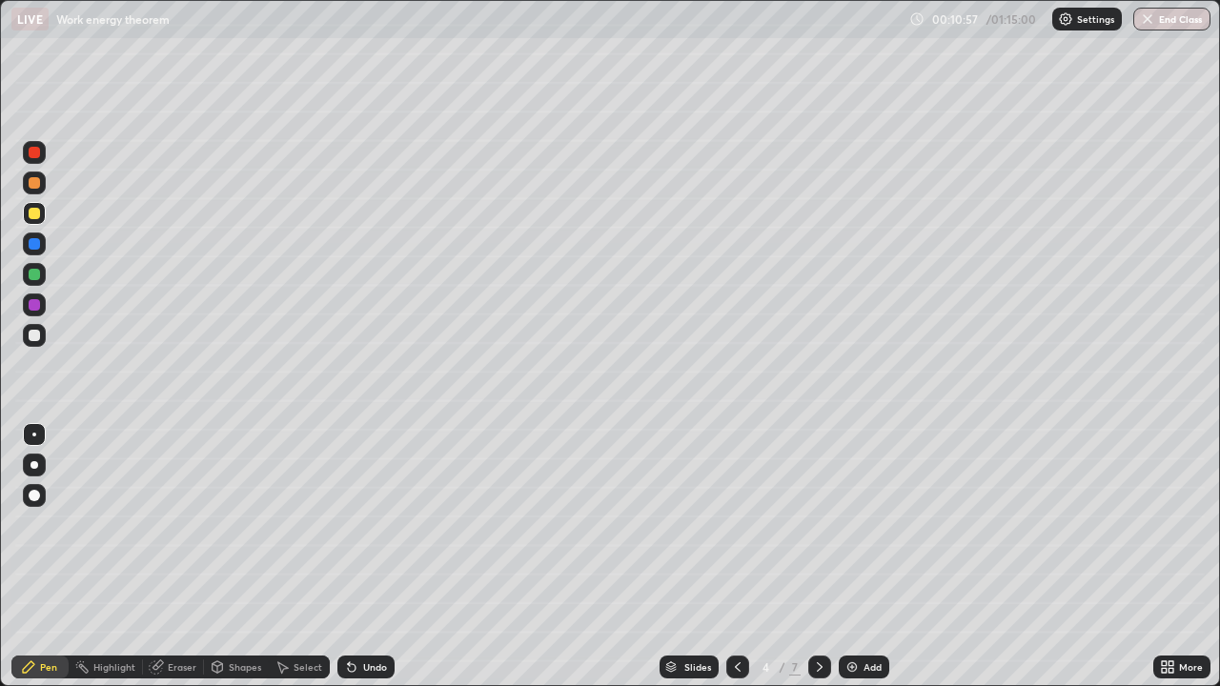
click at [37, 340] on div at bounding box center [34, 335] width 11 height 11
click at [31, 215] on div at bounding box center [34, 213] width 11 height 11
click at [178, 524] on div "Eraser" at bounding box center [182, 667] width 29 height 10
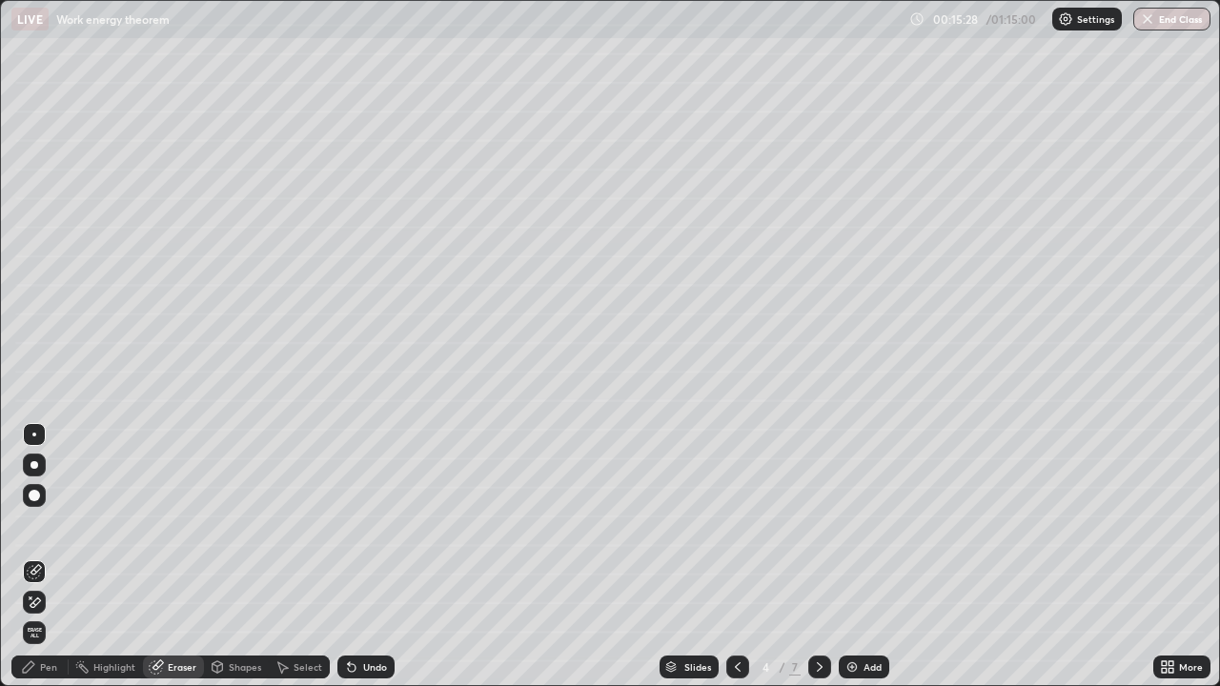
click at [40, 524] on div "Pen" at bounding box center [48, 667] width 17 height 10
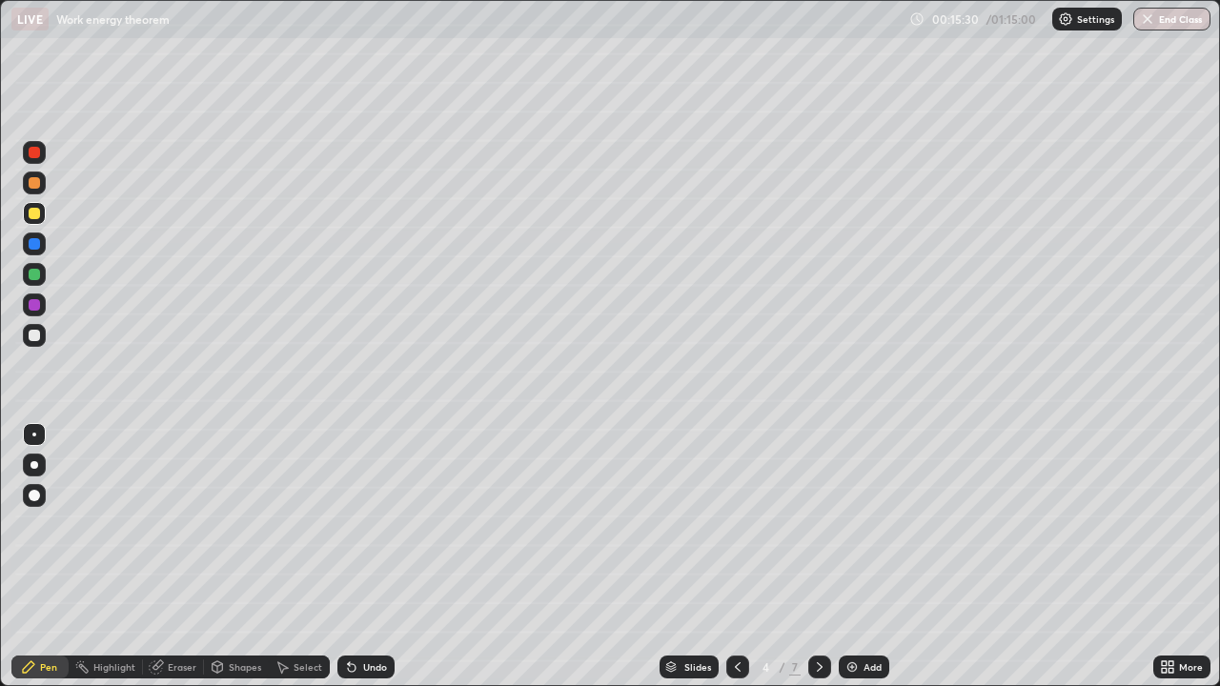
click at [37, 247] on div at bounding box center [34, 243] width 11 height 11
click at [356, 524] on icon at bounding box center [351, 666] width 15 height 15
click at [34, 214] on div at bounding box center [34, 213] width 11 height 11
click at [818, 524] on icon at bounding box center [819, 666] width 15 height 15
click at [36, 340] on div at bounding box center [34, 335] width 11 height 11
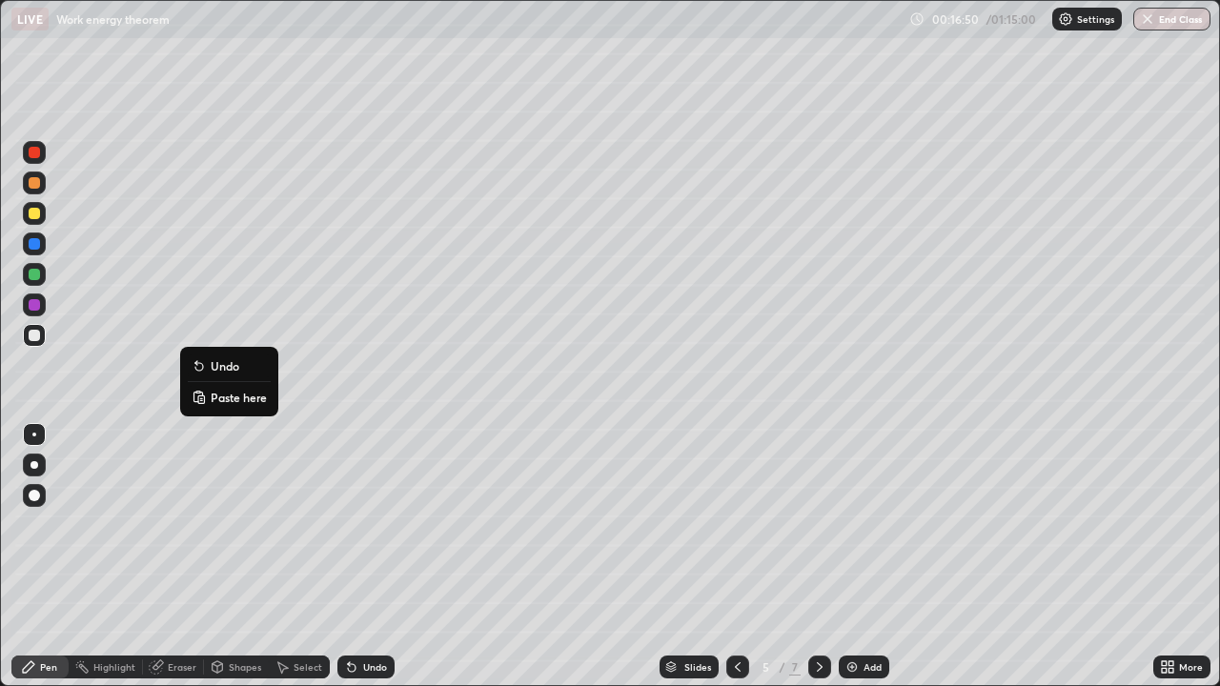
click at [220, 398] on p "Paste here" at bounding box center [239, 397] width 56 height 15
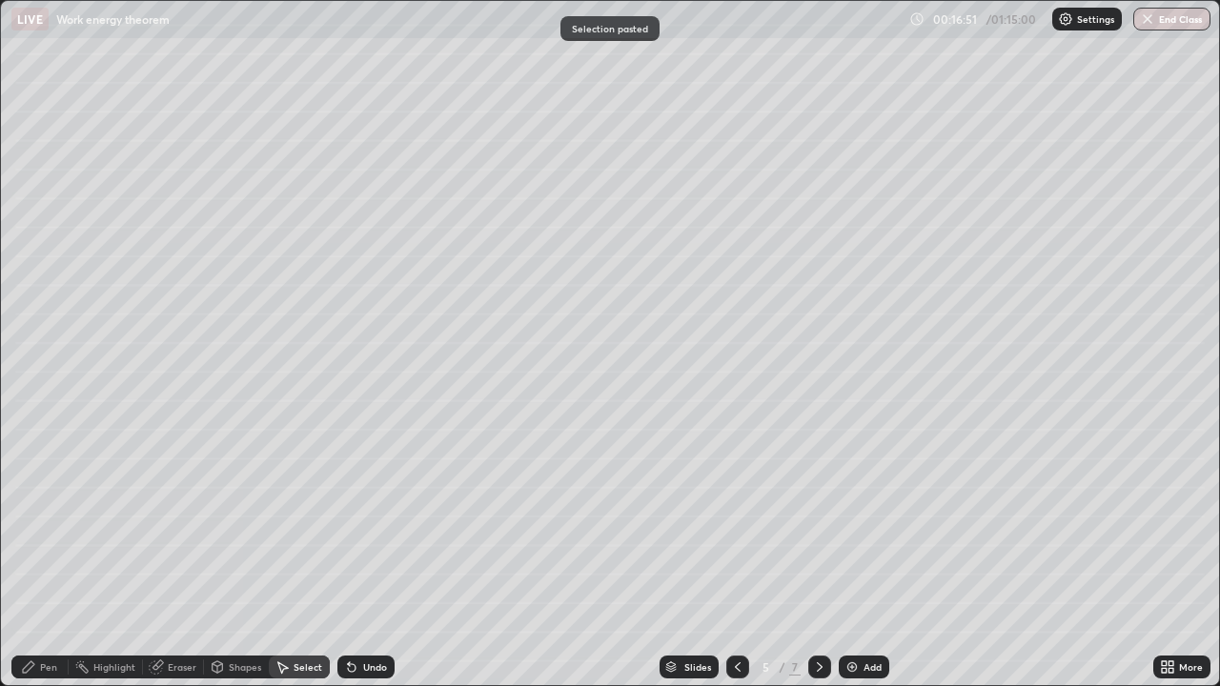
click at [38, 524] on div "Pen" at bounding box center [39, 667] width 57 height 23
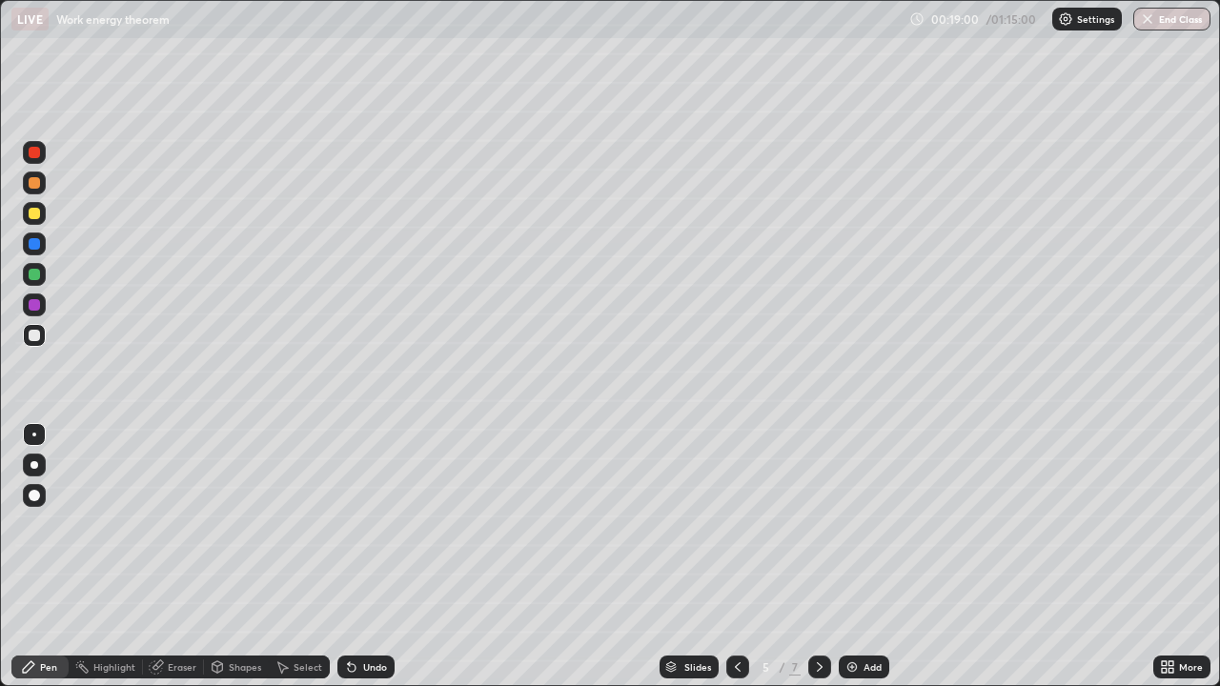
click at [38, 217] on div at bounding box center [34, 213] width 11 height 11
click at [364, 524] on div "Undo" at bounding box center [365, 667] width 57 height 23
click at [37, 339] on div at bounding box center [34, 335] width 11 height 11
click at [33, 213] on div at bounding box center [34, 213] width 11 height 11
click at [44, 339] on div at bounding box center [34, 335] width 23 height 23
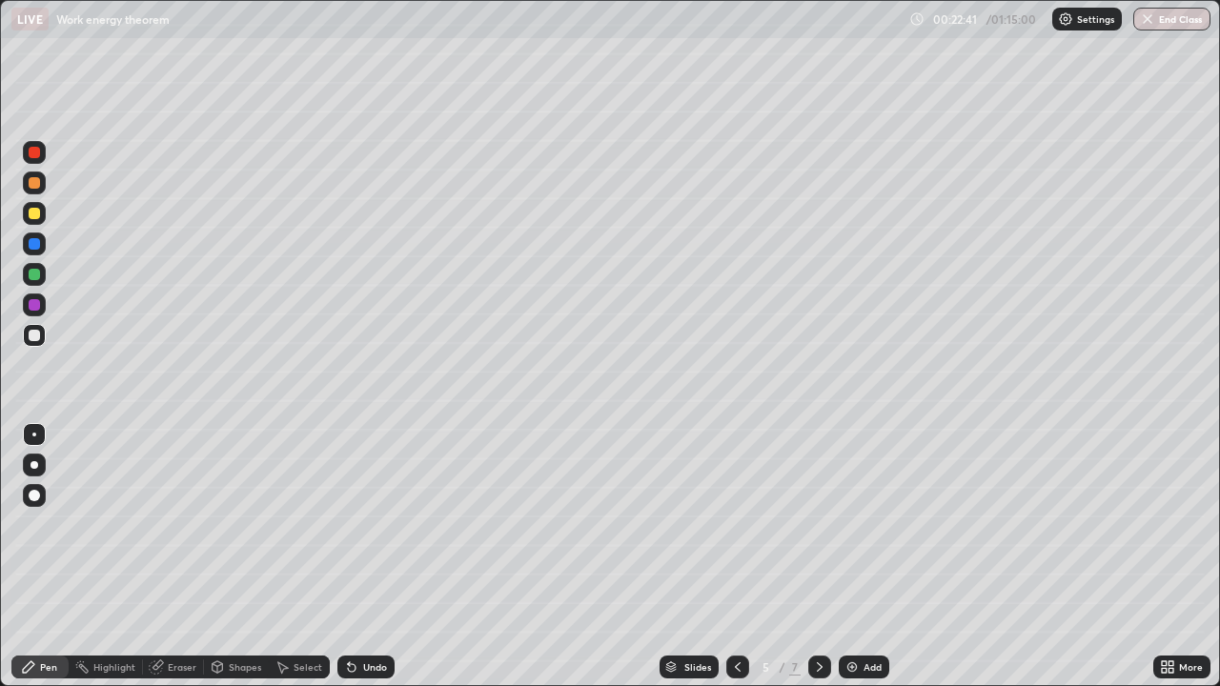
click at [827, 524] on div at bounding box center [819, 667] width 23 height 23
click at [228, 407] on p "Paste here" at bounding box center [238, 406] width 56 height 15
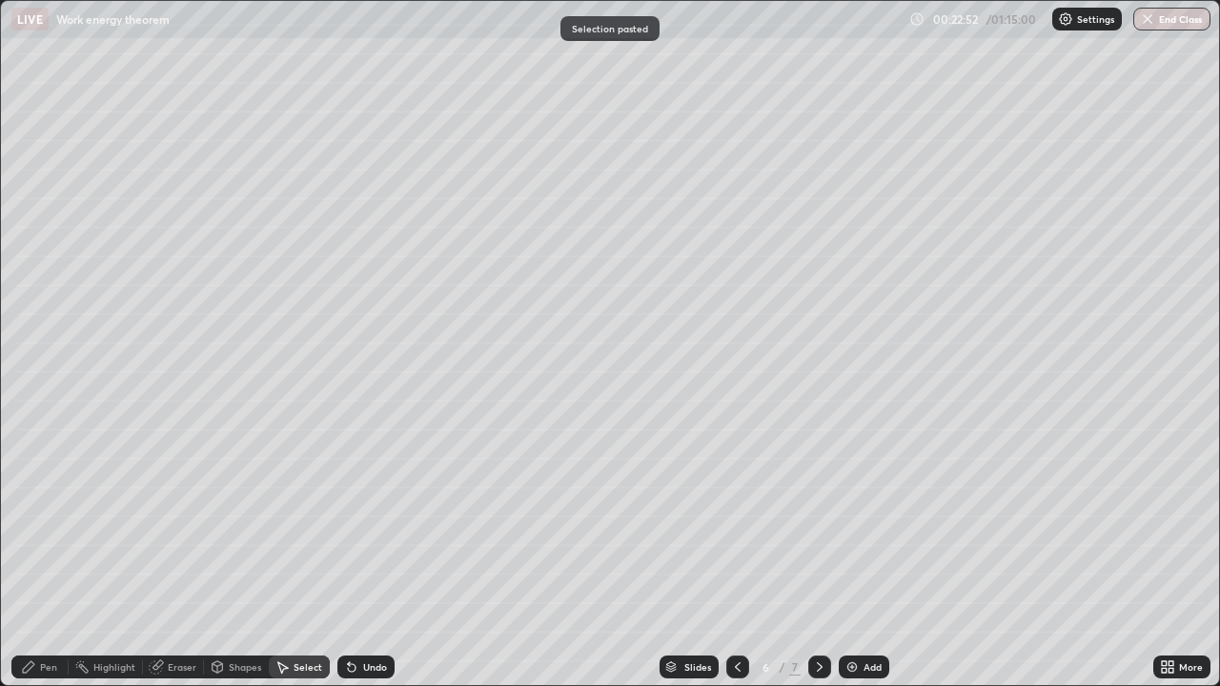
click at [44, 524] on div "Pen" at bounding box center [48, 667] width 17 height 10
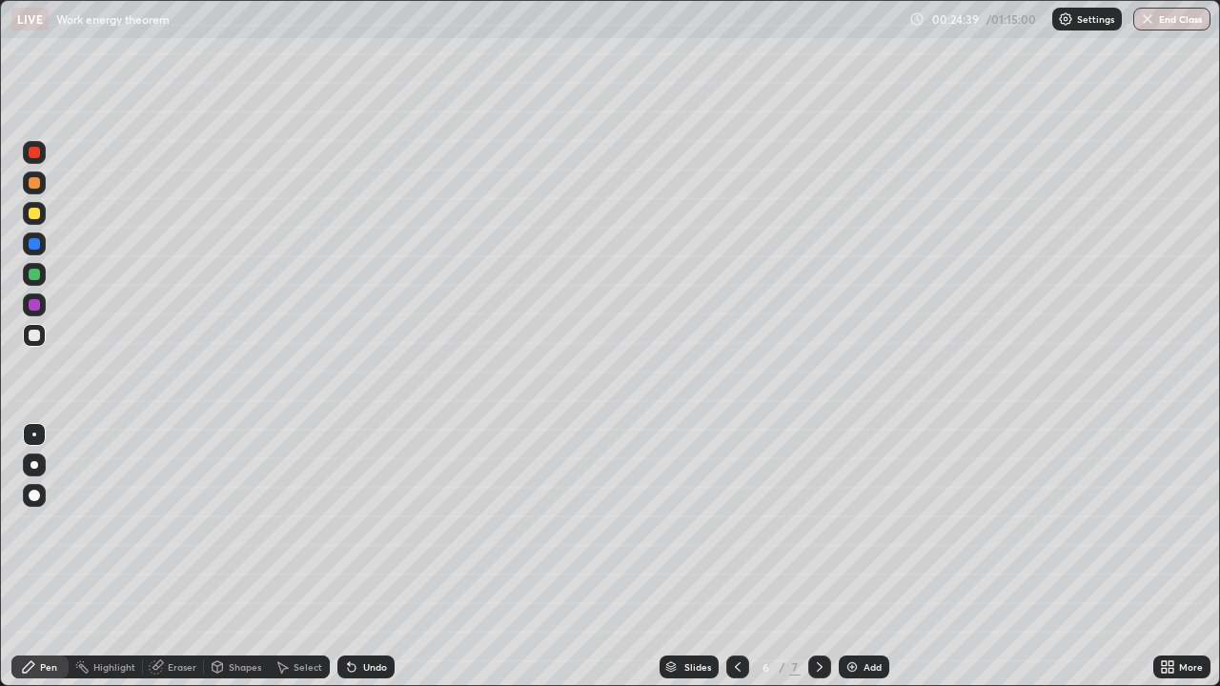
click at [36, 216] on div at bounding box center [34, 213] width 11 height 11
click at [34, 338] on div at bounding box center [34, 335] width 11 height 11
click at [818, 524] on icon at bounding box center [819, 666] width 15 height 15
click at [199, 369] on p "Paste here" at bounding box center [223, 372] width 56 height 15
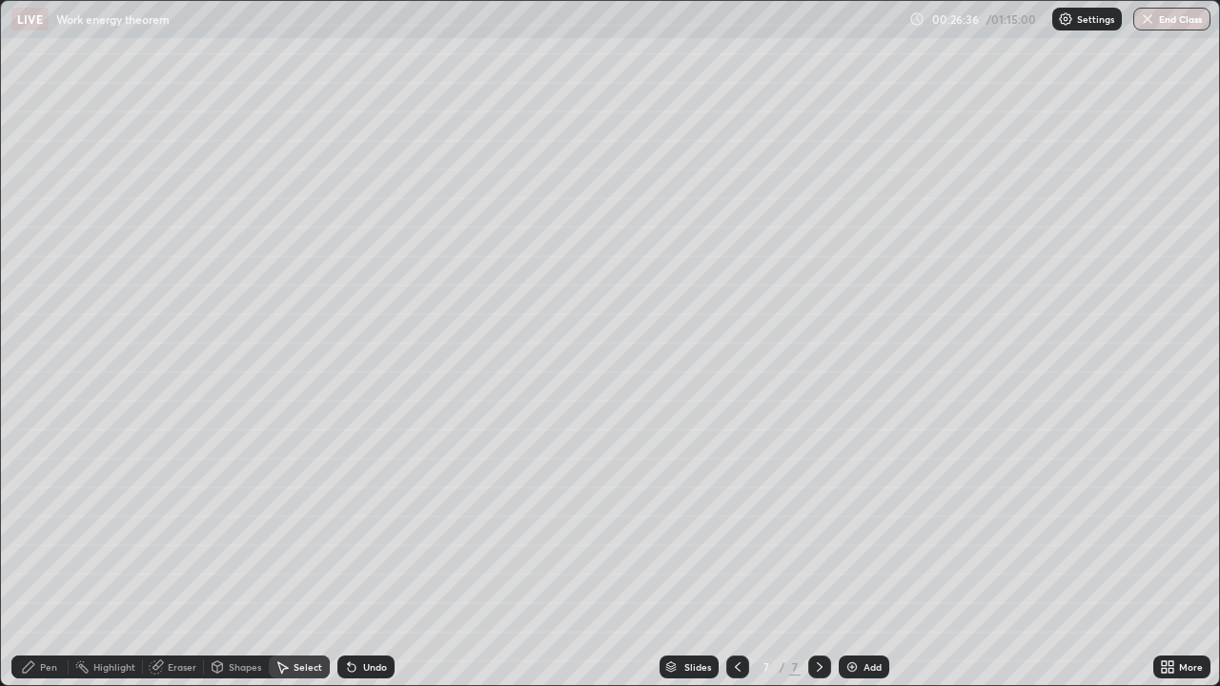
click at [53, 524] on div "Pen" at bounding box center [39, 667] width 57 height 23
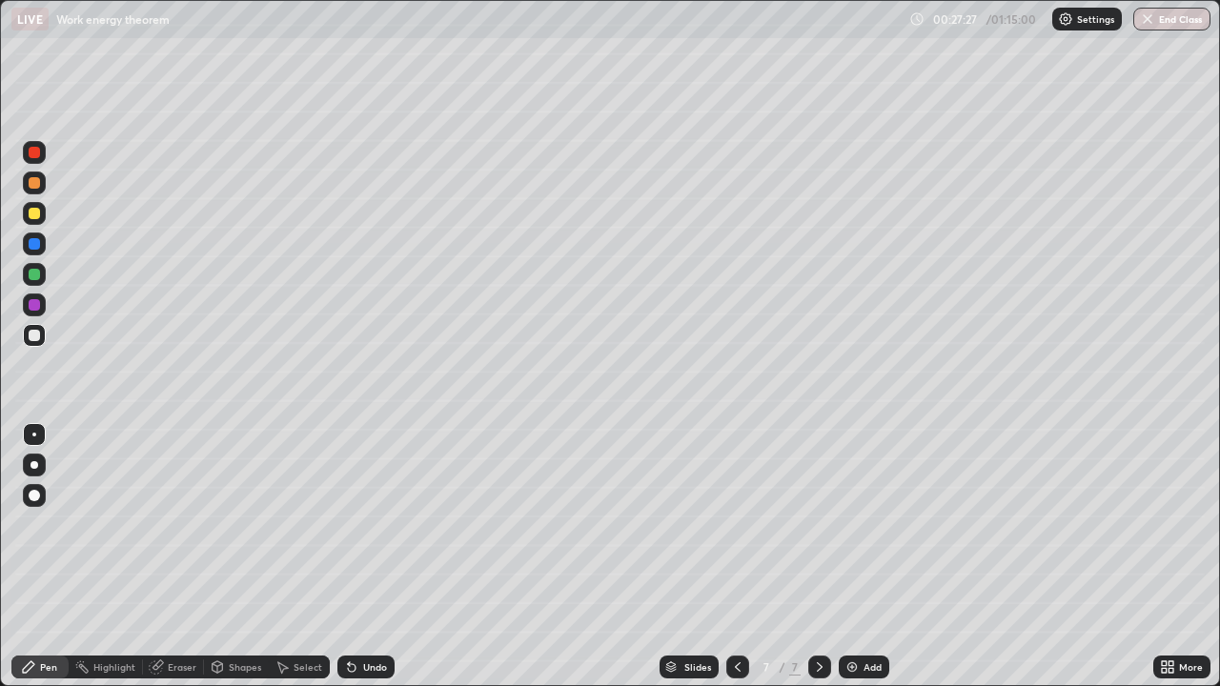
click at [186, 524] on div "Eraser" at bounding box center [182, 667] width 29 height 10
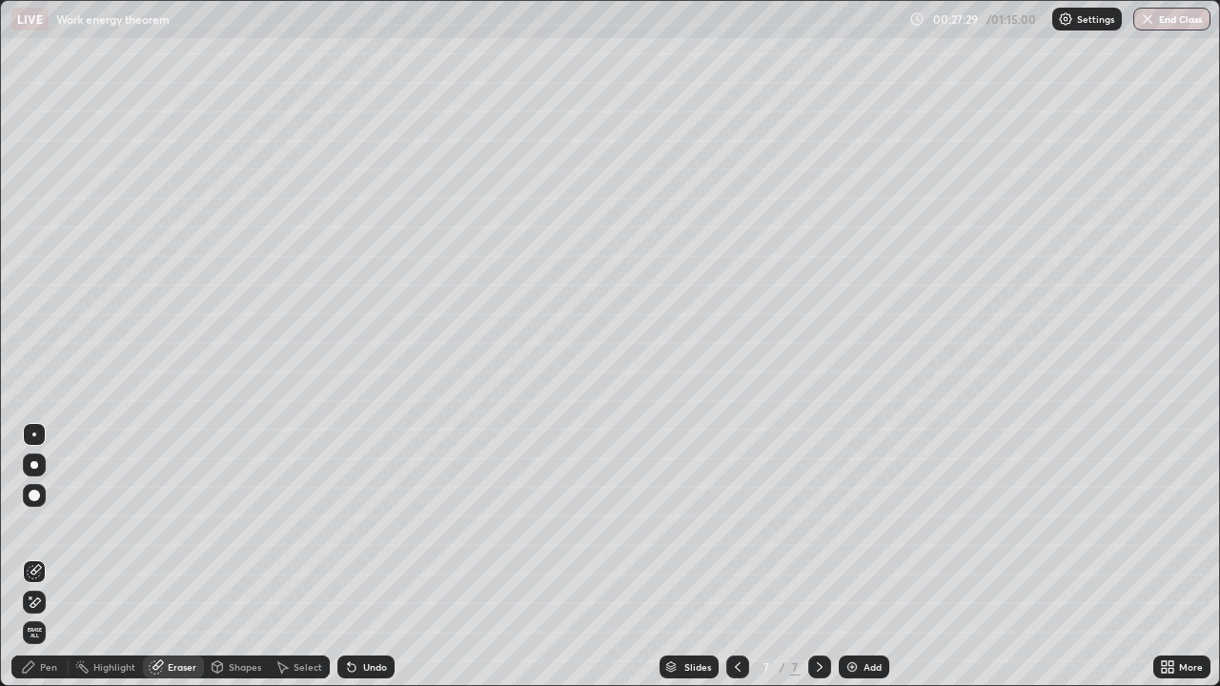
click at [32, 524] on icon at bounding box center [28, 666] width 15 height 15
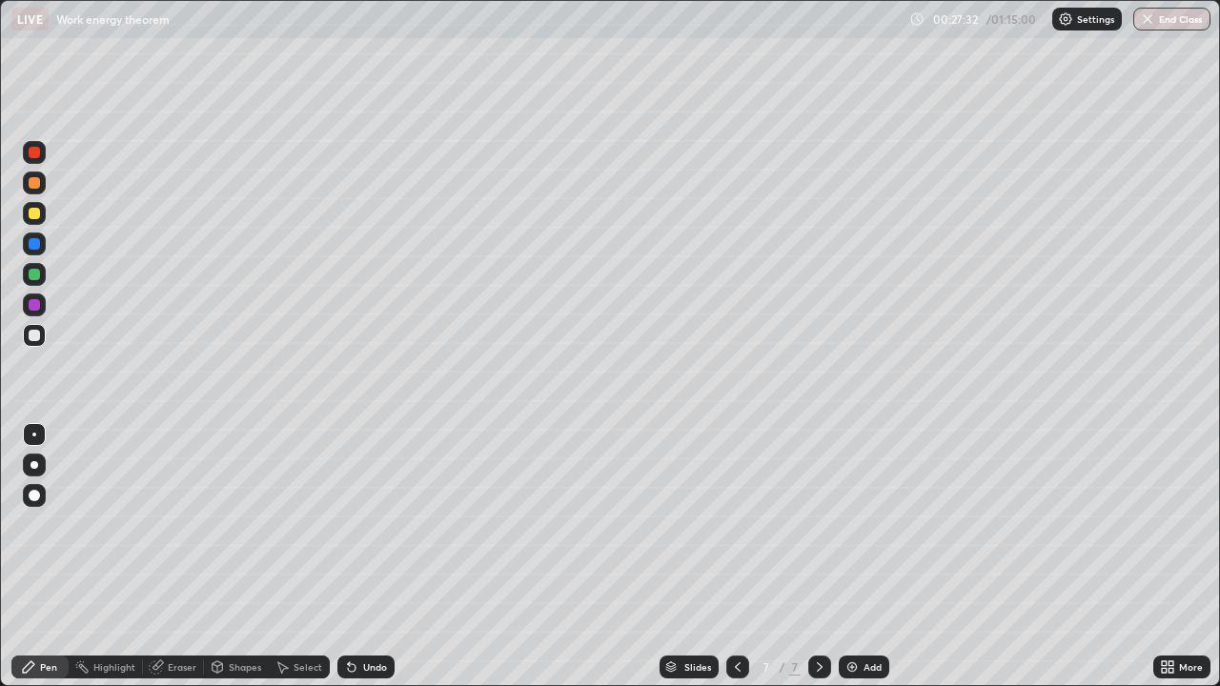
click at [727, 524] on div at bounding box center [737, 667] width 23 height 23
click at [283, 524] on icon at bounding box center [281, 666] width 15 height 15
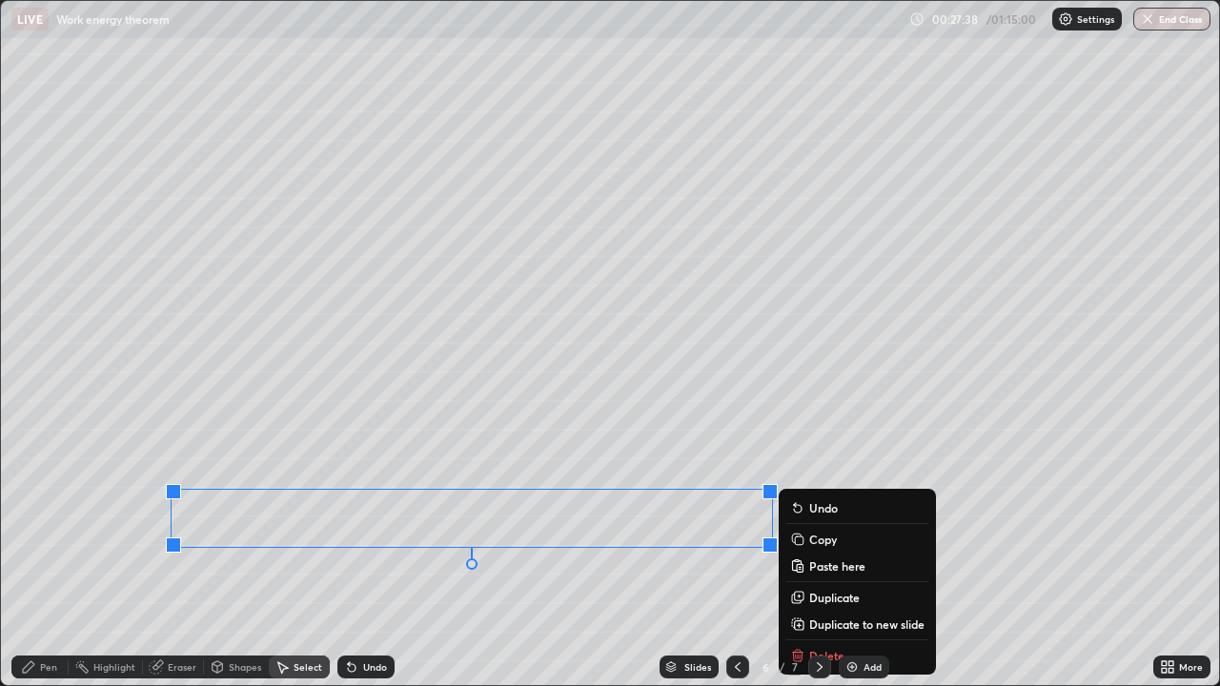
click at [820, 524] on p "Copy" at bounding box center [823, 539] width 28 height 15
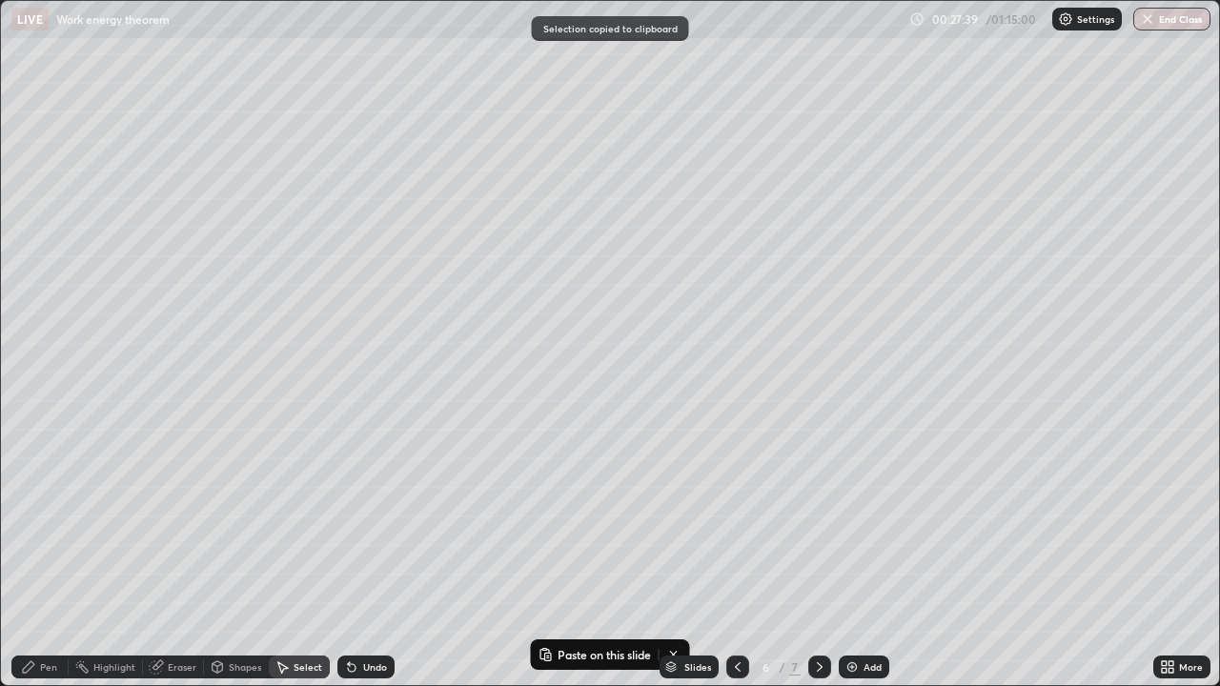
click at [817, 524] on icon at bounding box center [820, 667] width 6 height 10
click at [29, 524] on icon at bounding box center [28, 666] width 15 height 15
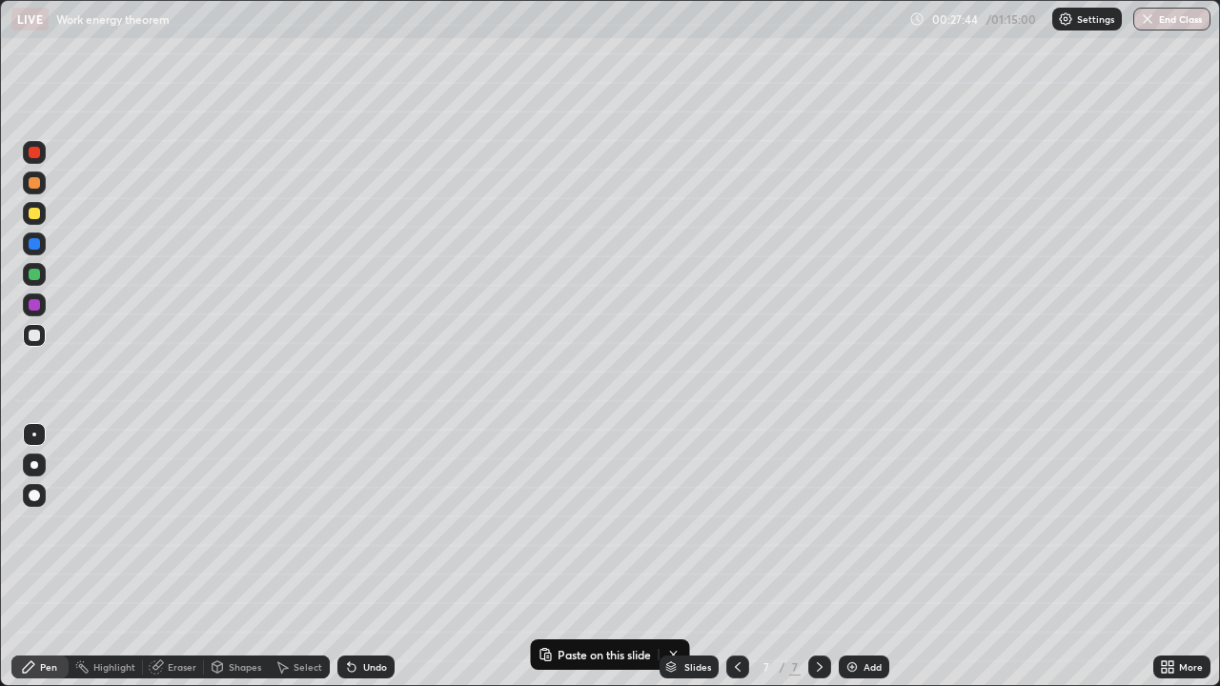
click at [41, 219] on div at bounding box center [34, 213] width 23 height 23
click at [275, 476] on p "Paste here" at bounding box center [279, 475] width 56 height 15
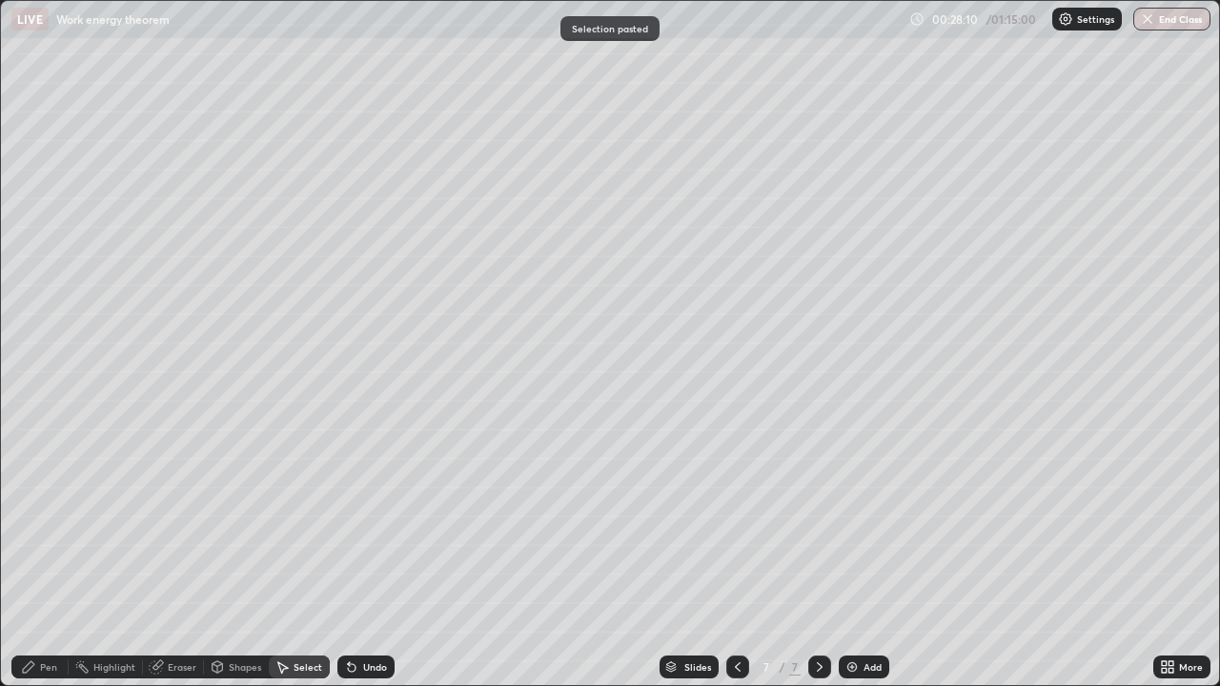
click at [47, 524] on div "Pen" at bounding box center [48, 667] width 17 height 10
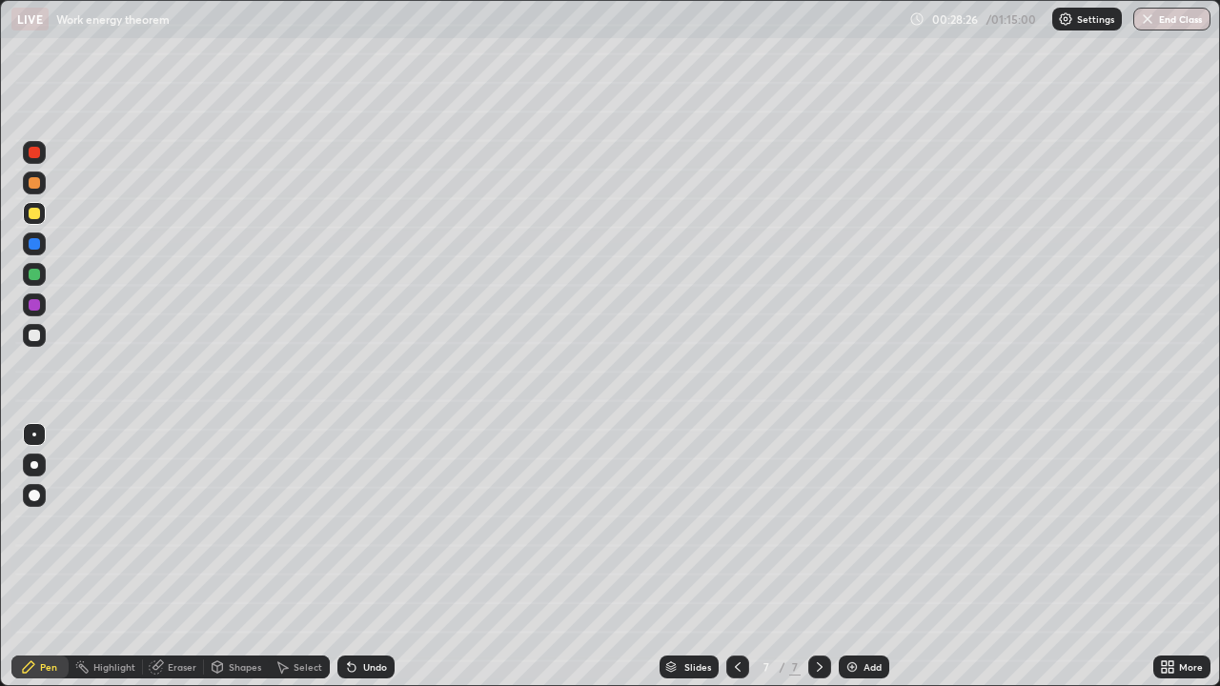
click at [183, 524] on div "Eraser" at bounding box center [182, 667] width 29 height 10
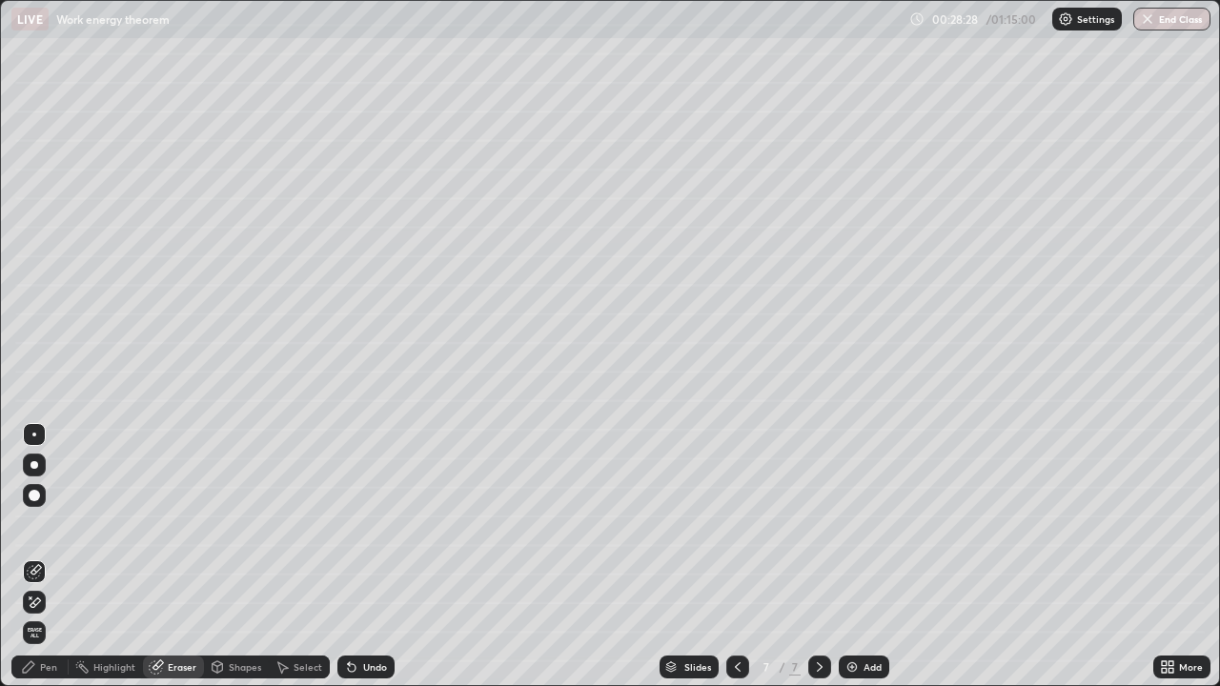
click at [42, 524] on div "Pen" at bounding box center [48, 667] width 17 height 10
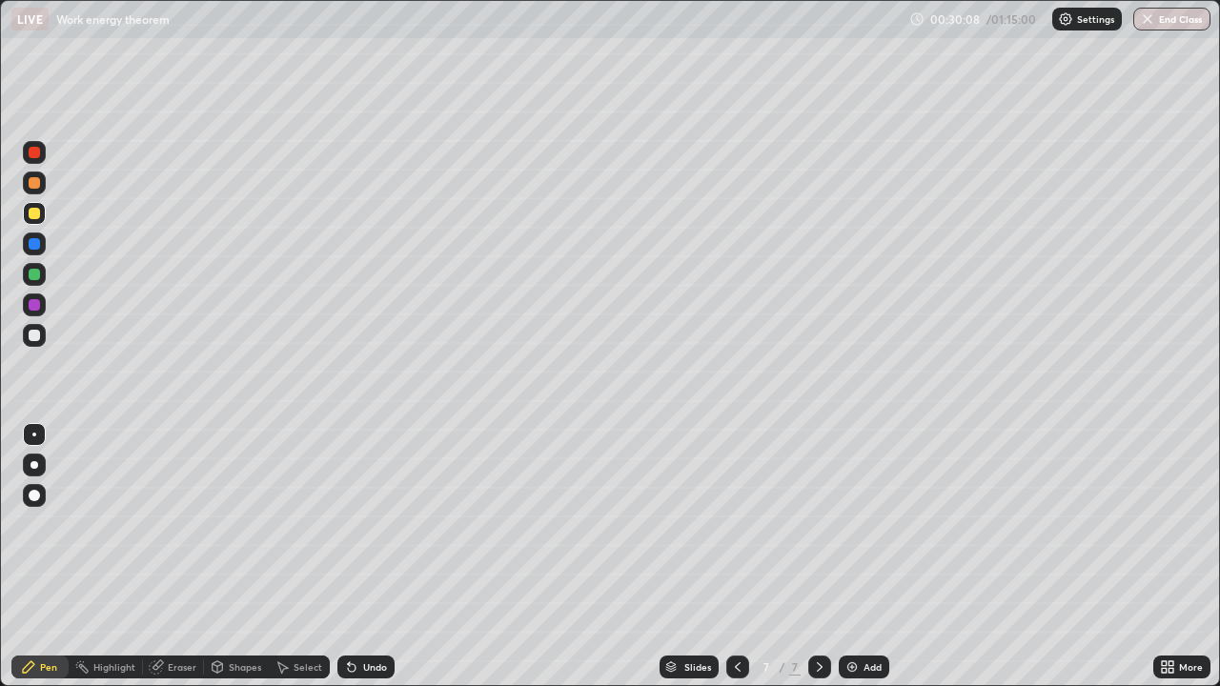
click at [858, 524] on div "Add" at bounding box center [863, 667] width 50 height 23
click at [34, 465] on div at bounding box center [34, 465] width 8 height 8
click at [39, 337] on div at bounding box center [34, 335] width 11 height 11
click at [34, 434] on div at bounding box center [34, 435] width 4 height 4
click at [37, 313] on div at bounding box center [34, 304] width 23 height 23
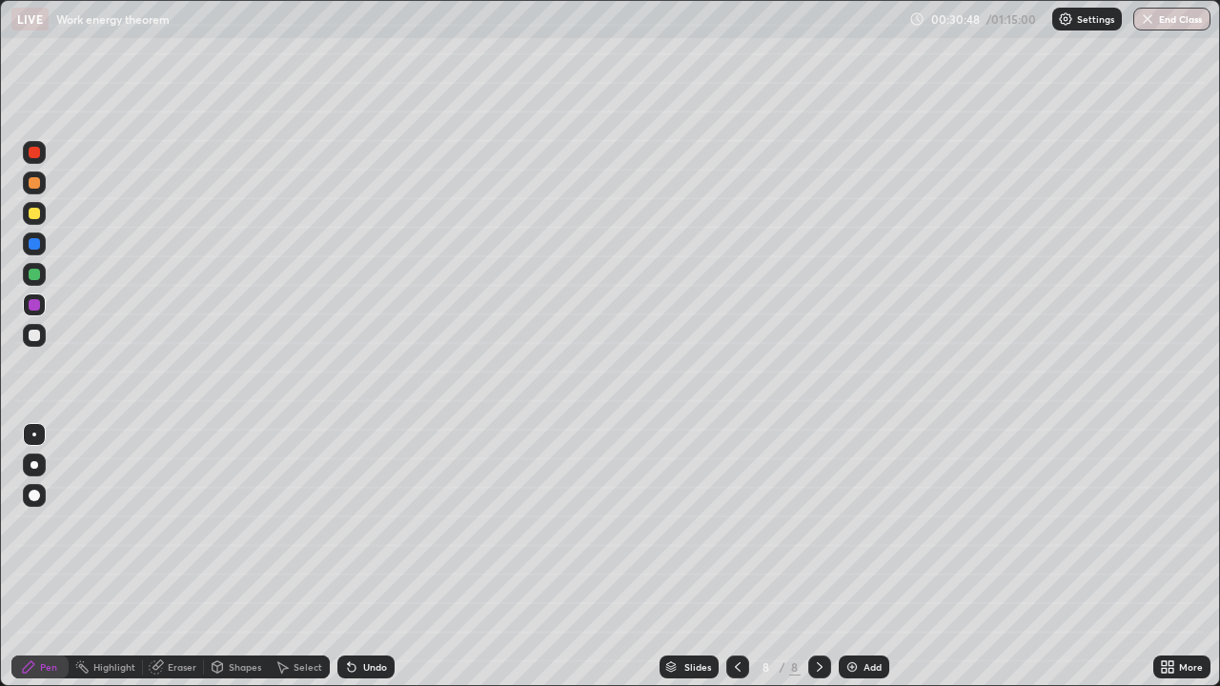
click at [35, 335] on div at bounding box center [34, 335] width 11 height 11
click at [42, 524] on div "Pen" at bounding box center [39, 667] width 57 height 23
click at [349, 524] on icon at bounding box center [352, 668] width 8 height 8
click at [352, 524] on icon at bounding box center [352, 668] width 8 height 8
click at [353, 524] on icon at bounding box center [351, 666] width 15 height 15
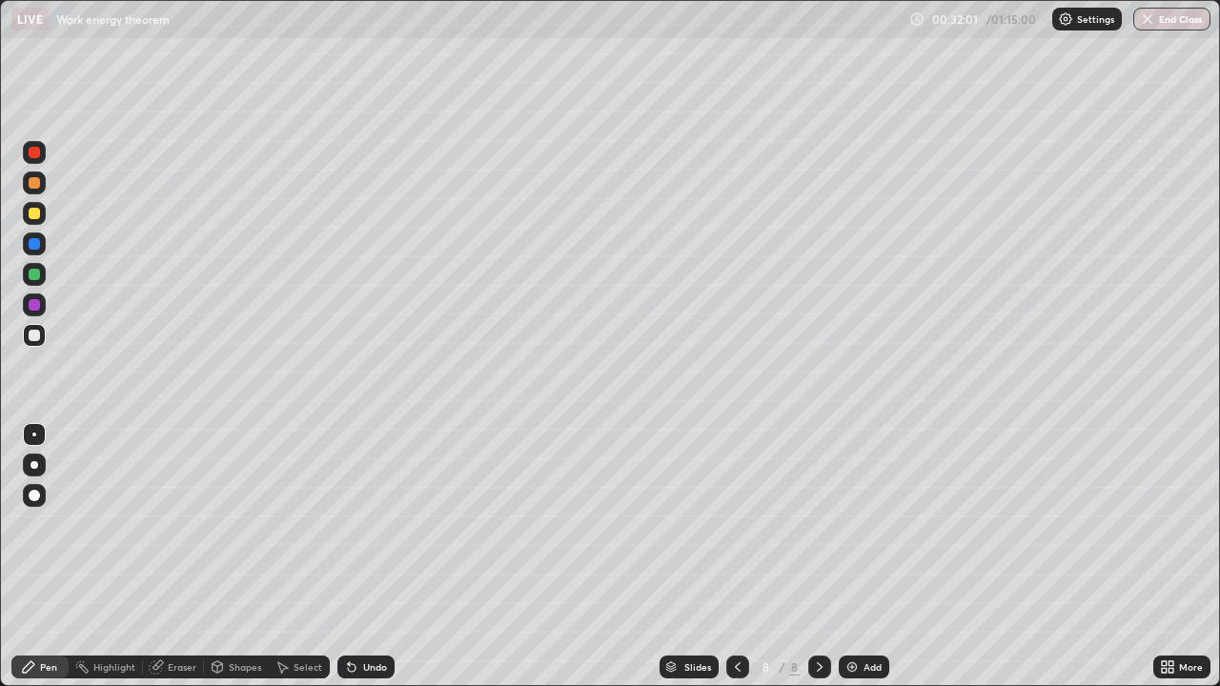
click at [354, 524] on icon at bounding box center [351, 666] width 15 height 15
click at [358, 524] on div "Undo" at bounding box center [365, 667] width 57 height 23
click at [363, 524] on div "Undo" at bounding box center [375, 667] width 24 height 10
click at [164, 524] on div "Eraser" at bounding box center [173, 667] width 61 height 23
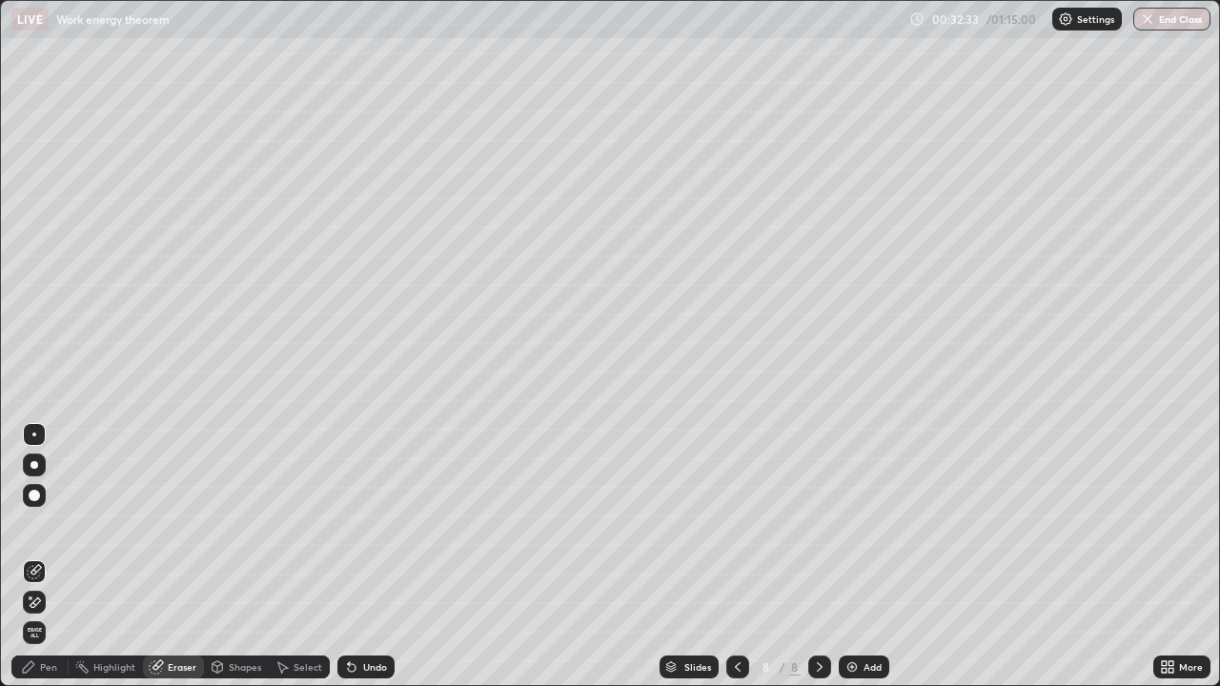
click at [32, 524] on icon at bounding box center [28, 666] width 11 height 11
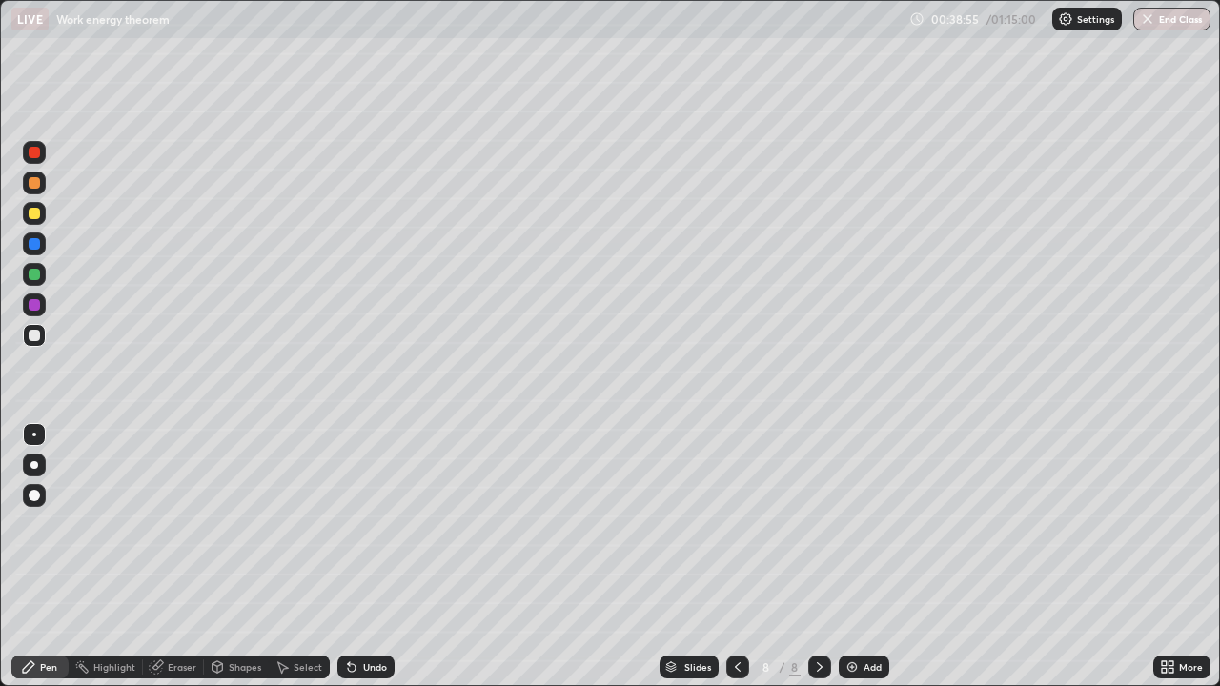
click at [30, 221] on div at bounding box center [34, 213] width 23 height 23
click at [179, 524] on div "Eraser" at bounding box center [182, 667] width 29 height 10
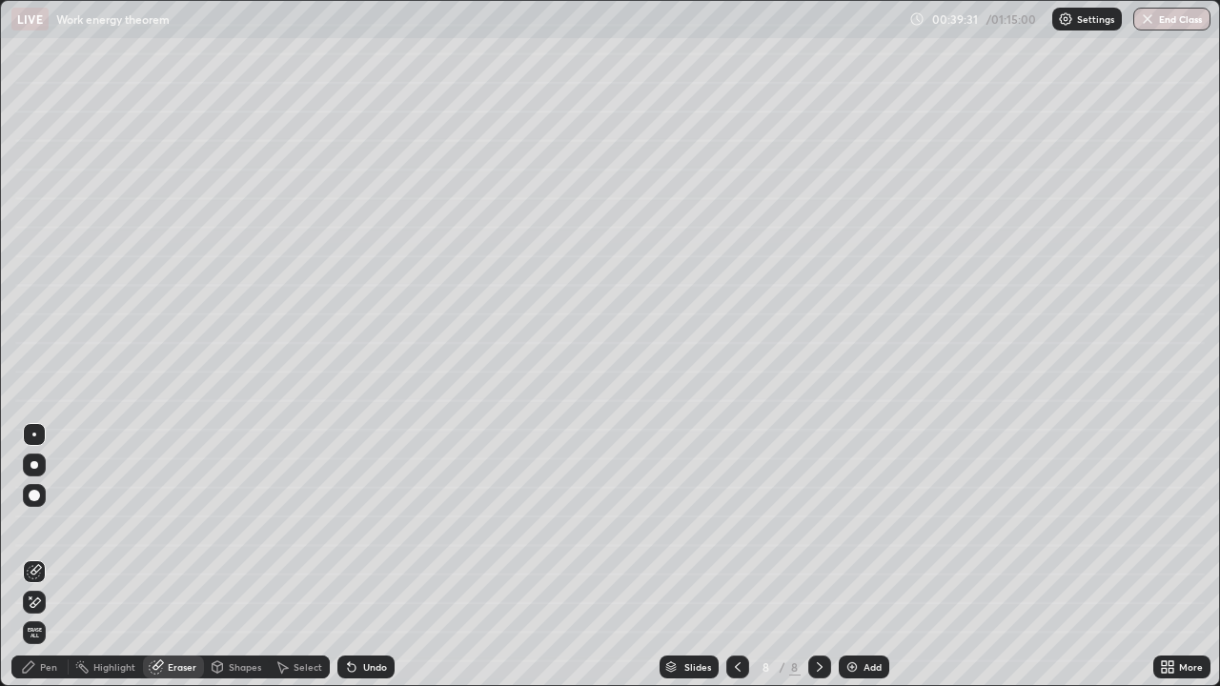
click at [46, 524] on div "Pen" at bounding box center [39, 667] width 57 height 23
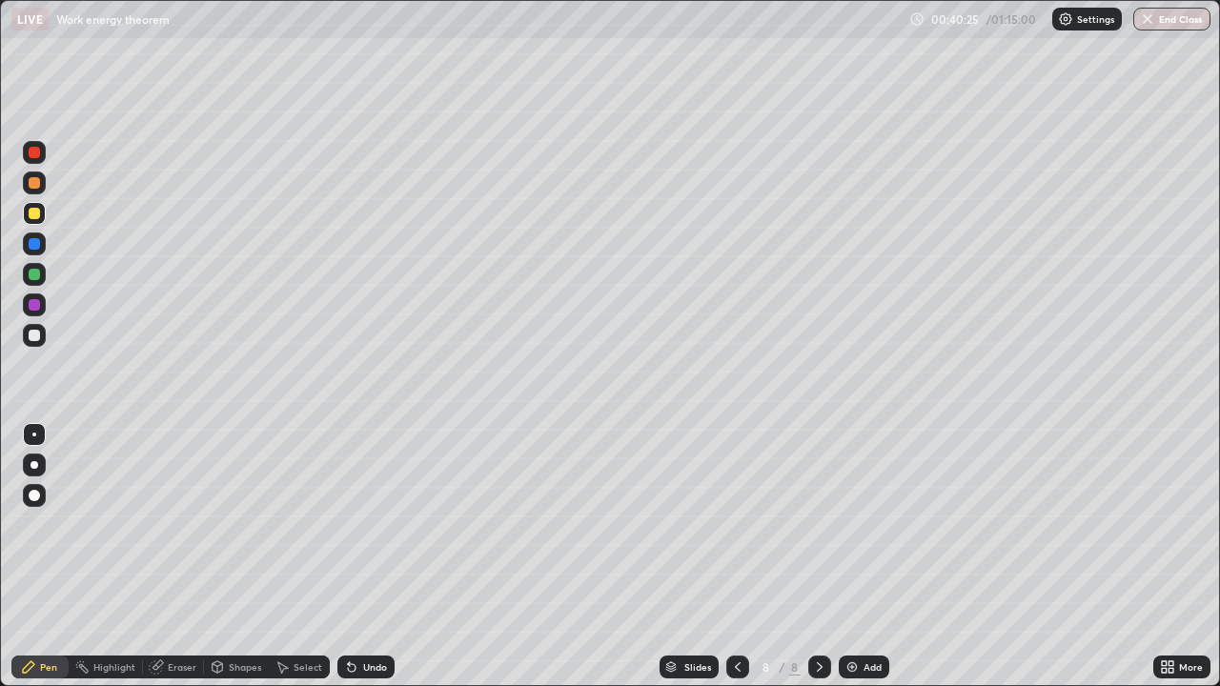
click at [349, 524] on icon at bounding box center [352, 668] width 8 height 8
click at [350, 524] on icon at bounding box center [352, 668] width 8 height 8
click at [30, 338] on div at bounding box center [34, 335] width 11 height 11
click at [849, 524] on img at bounding box center [851, 666] width 15 height 15
click at [34, 434] on div at bounding box center [34, 435] width 4 height 4
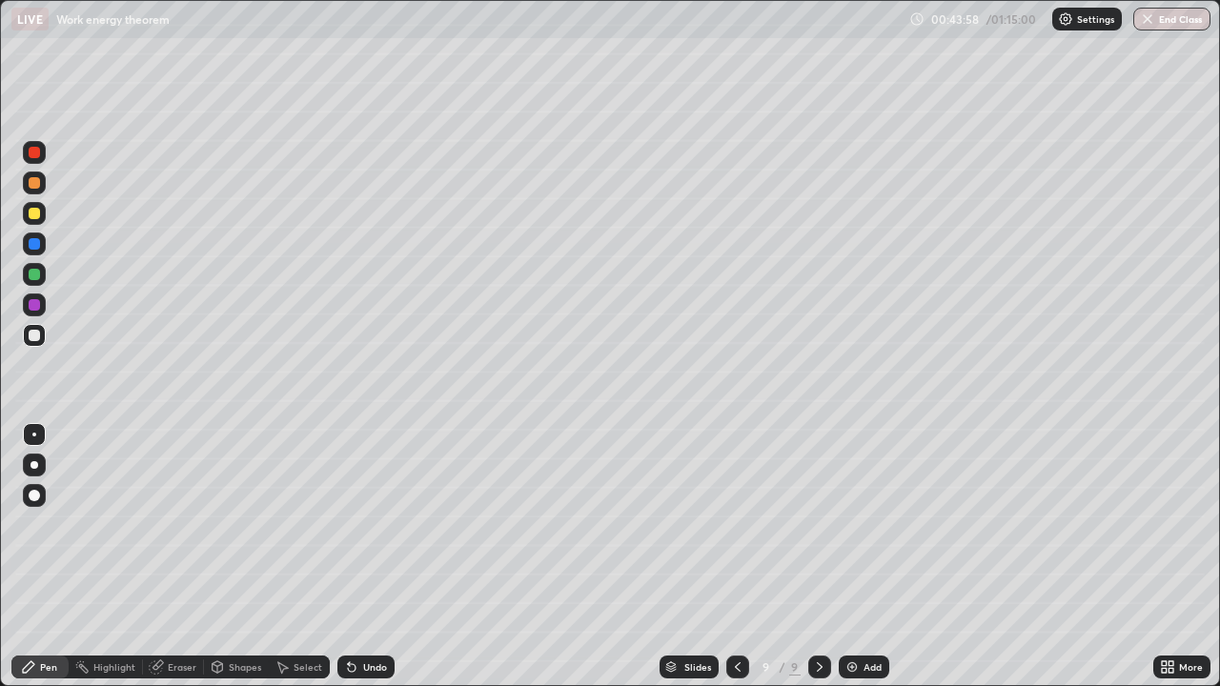
click at [348, 524] on icon at bounding box center [352, 668] width 8 height 8
click at [349, 524] on icon at bounding box center [352, 668] width 8 height 8
click at [37, 218] on div at bounding box center [34, 213] width 11 height 11
click at [34, 272] on div at bounding box center [34, 274] width 11 height 11
click at [348, 524] on icon at bounding box center [349, 663] width 2 height 2
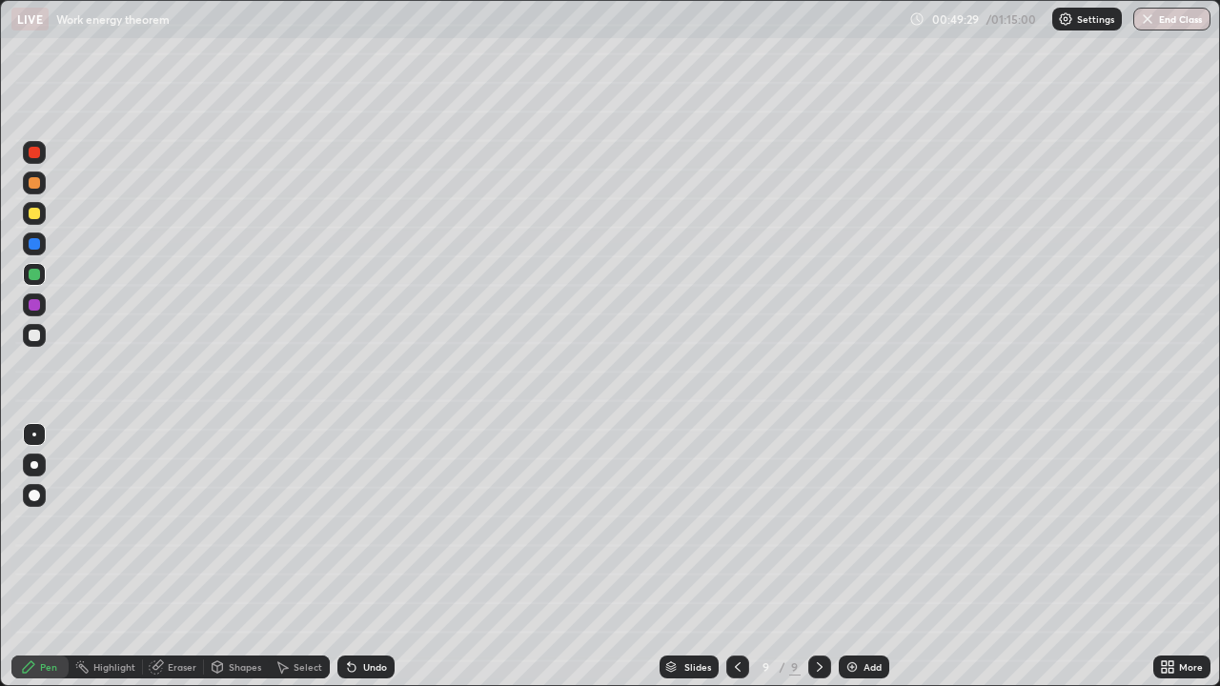
click at [348, 524] on icon at bounding box center [349, 663] width 2 height 2
click at [351, 524] on div "Undo" at bounding box center [365, 667] width 57 height 23
click at [38, 340] on div at bounding box center [34, 335] width 23 height 23
click at [866, 524] on div "Add" at bounding box center [872, 667] width 18 height 10
click at [34, 468] on div at bounding box center [34, 465] width 8 height 8
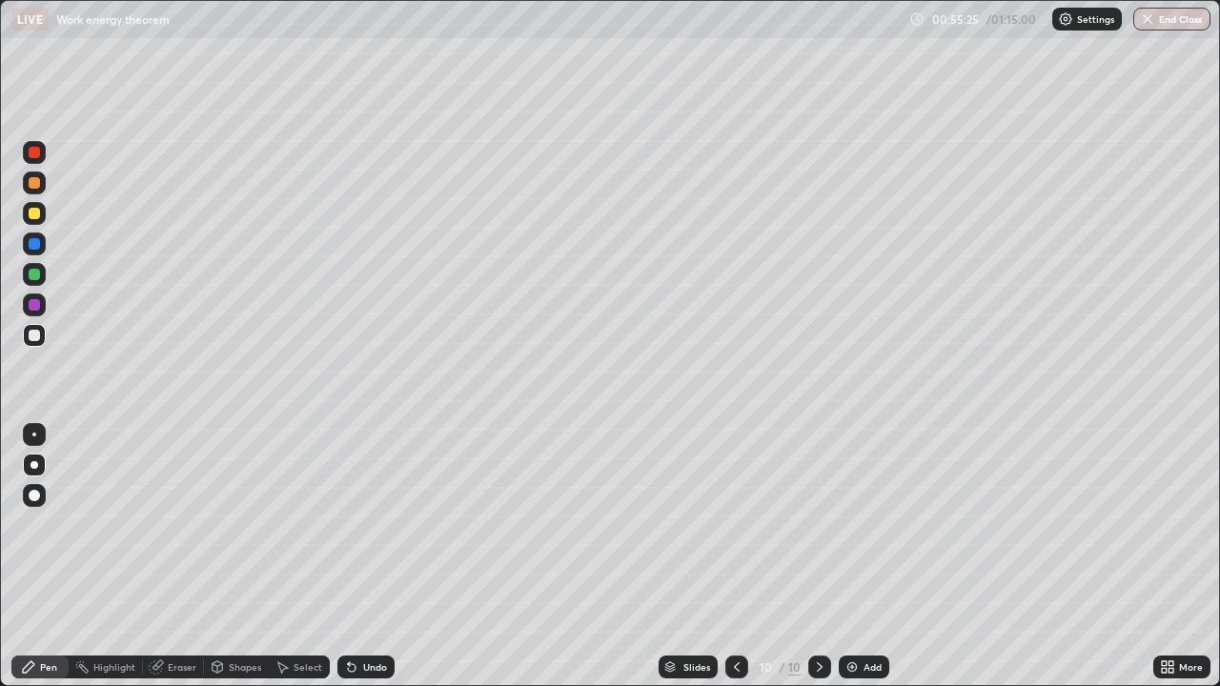
click at [363, 524] on div "Undo" at bounding box center [375, 667] width 24 height 10
click at [359, 524] on div "Undo" at bounding box center [365, 667] width 57 height 23
click at [363, 524] on div "Undo" at bounding box center [375, 667] width 24 height 10
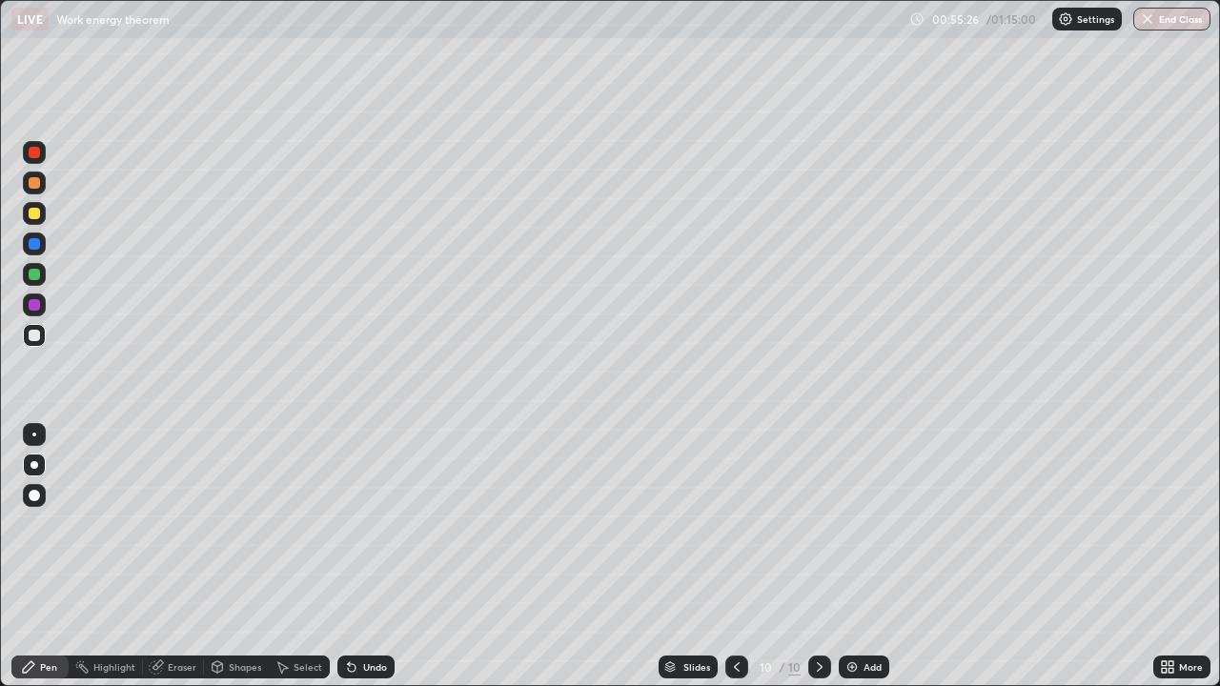
click at [363, 524] on div "Undo" at bounding box center [375, 667] width 24 height 10
click at [369, 524] on div "Undo" at bounding box center [375, 667] width 24 height 10
click at [35, 213] on div at bounding box center [34, 213] width 11 height 11
click at [348, 524] on icon at bounding box center [352, 668] width 8 height 8
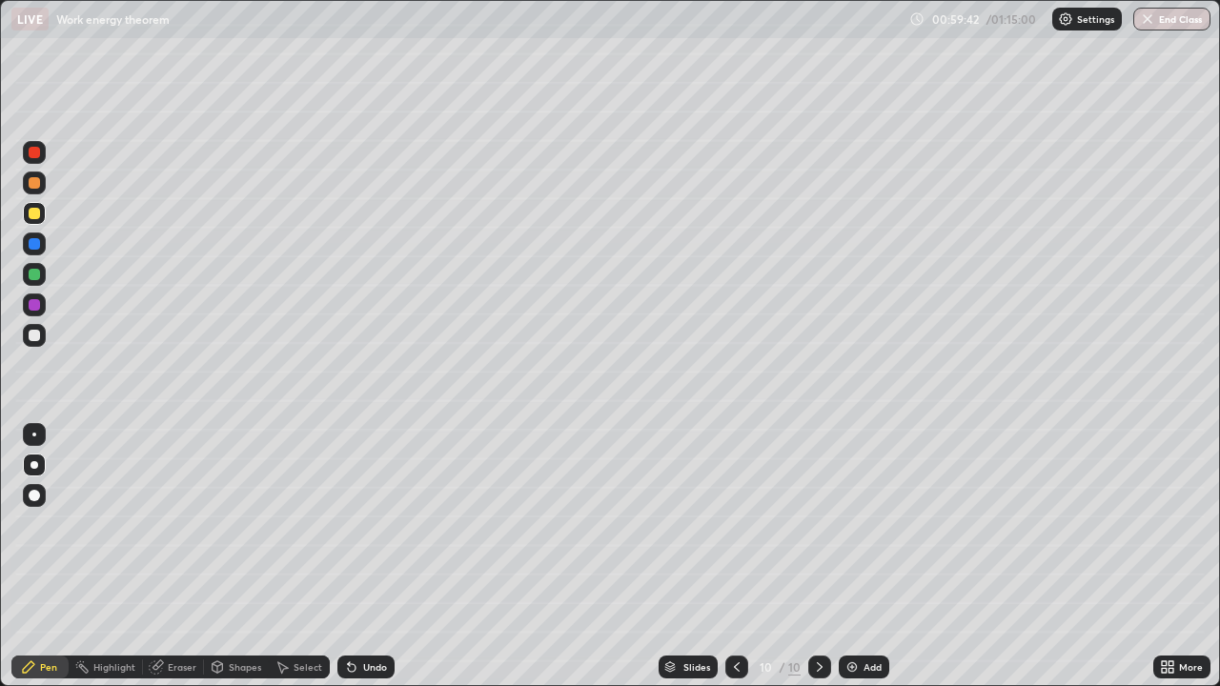
click at [280, 524] on icon at bounding box center [281, 666] width 15 height 15
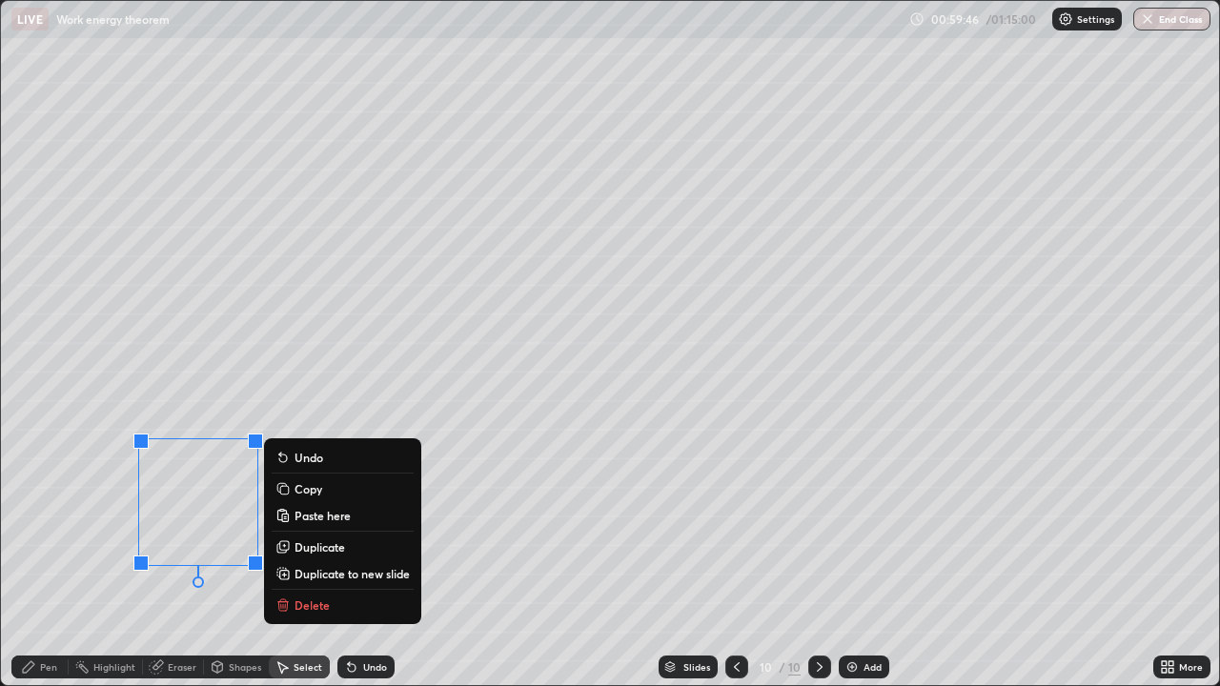
click at [305, 524] on p "Delete" at bounding box center [311, 604] width 35 height 15
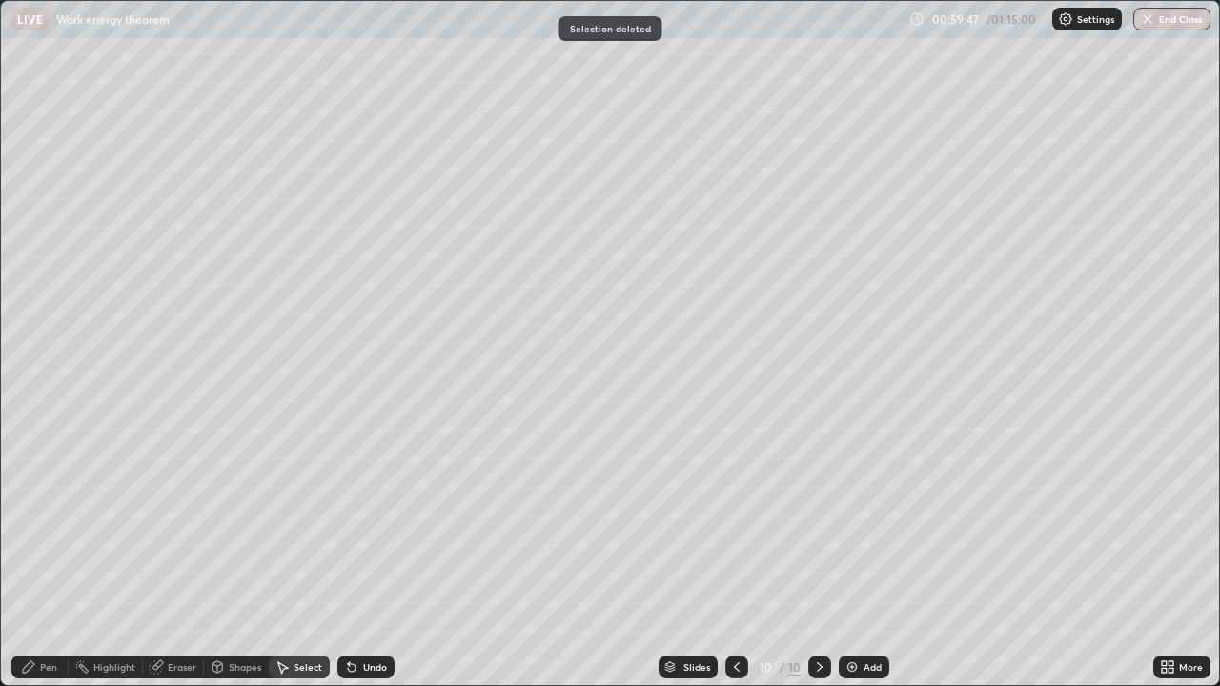
click at [49, 524] on div "Pen" at bounding box center [48, 667] width 17 height 10
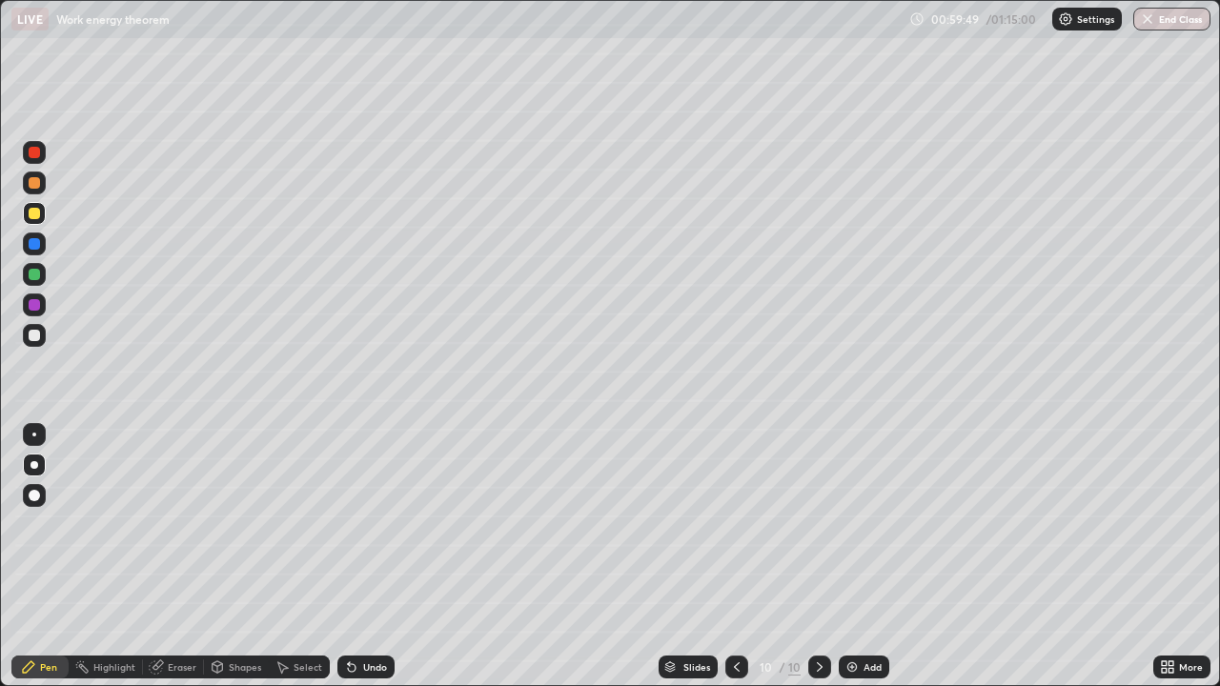
click at [348, 524] on icon at bounding box center [352, 668] width 8 height 8
click at [35, 336] on div at bounding box center [34, 335] width 11 height 11
click at [851, 524] on img at bounding box center [851, 666] width 15 height 15
click at [366, 524] on div "Undo" at bounding box center [375, 667] width 24 height 10
click at [364, 524] on div "Undo" at bounding box center [375, 667] width 24 height 10
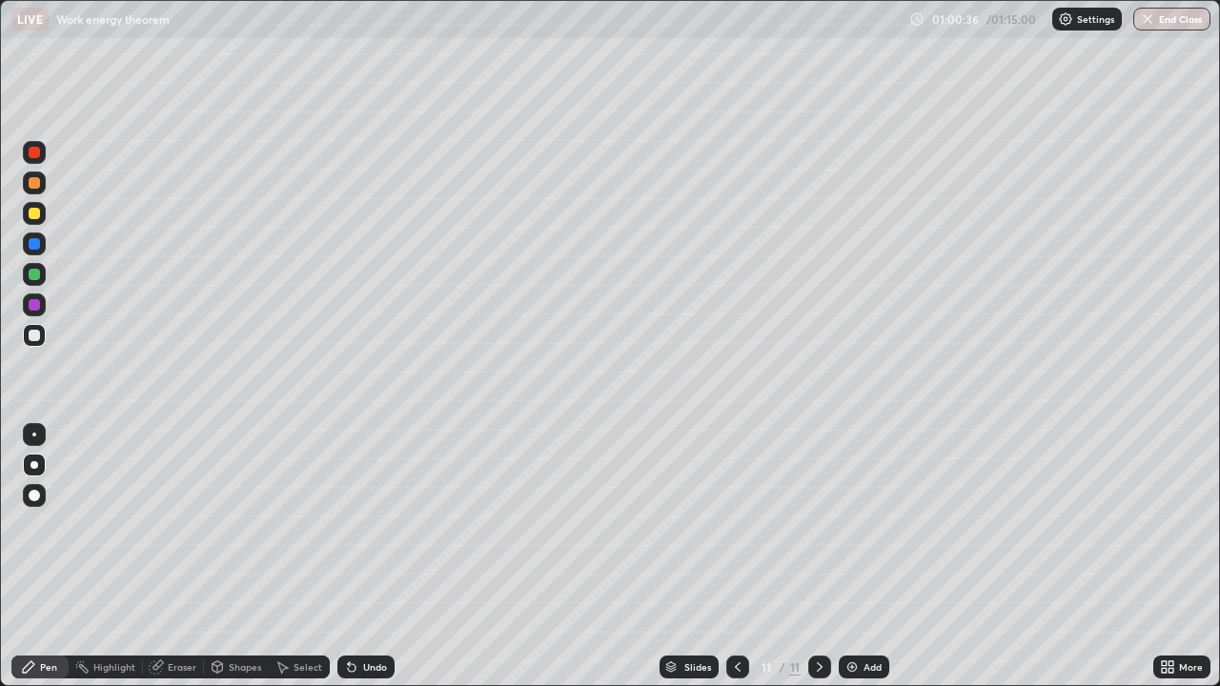
click at [365, 524] on div "Undo" at bounding box center [375, 667] width 24 height 10
click at [363, 524] on div "Undo" at bounding box center [375, 667] width 24 height 10
click at [355, 524] on icon at bounding box center [351, 666] width 15 height 15
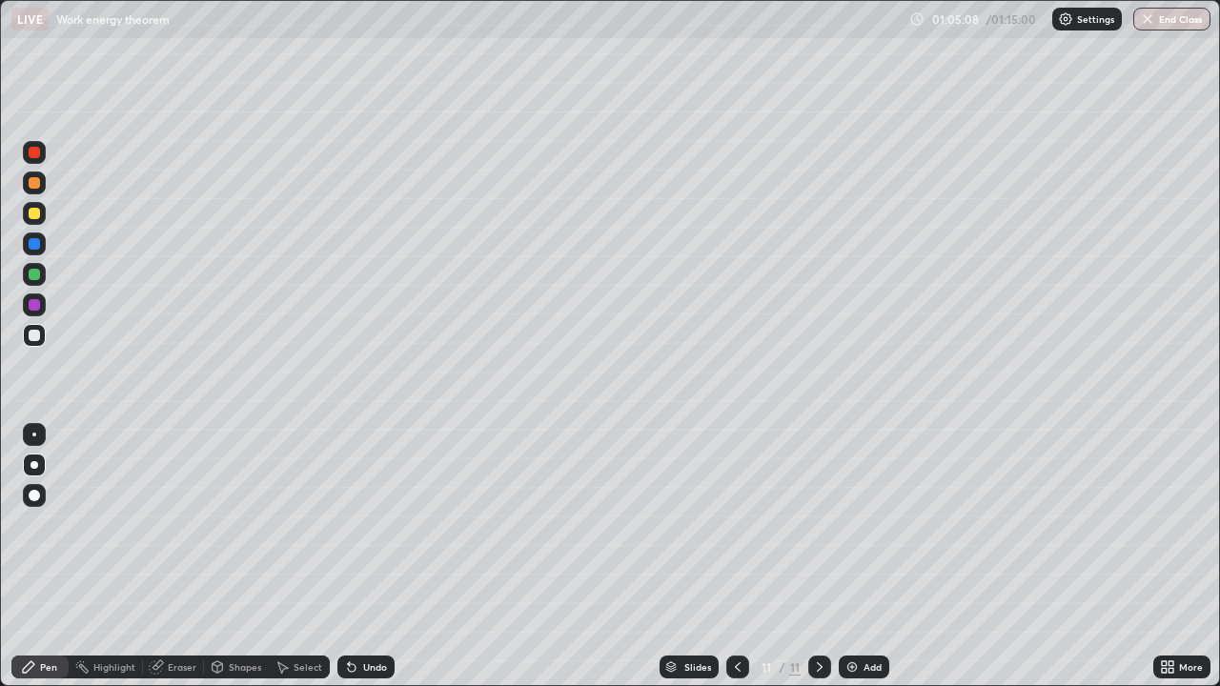
click at [1166, 25] on button "End Class" at bounding box center [1171, 19] width 77 height 23
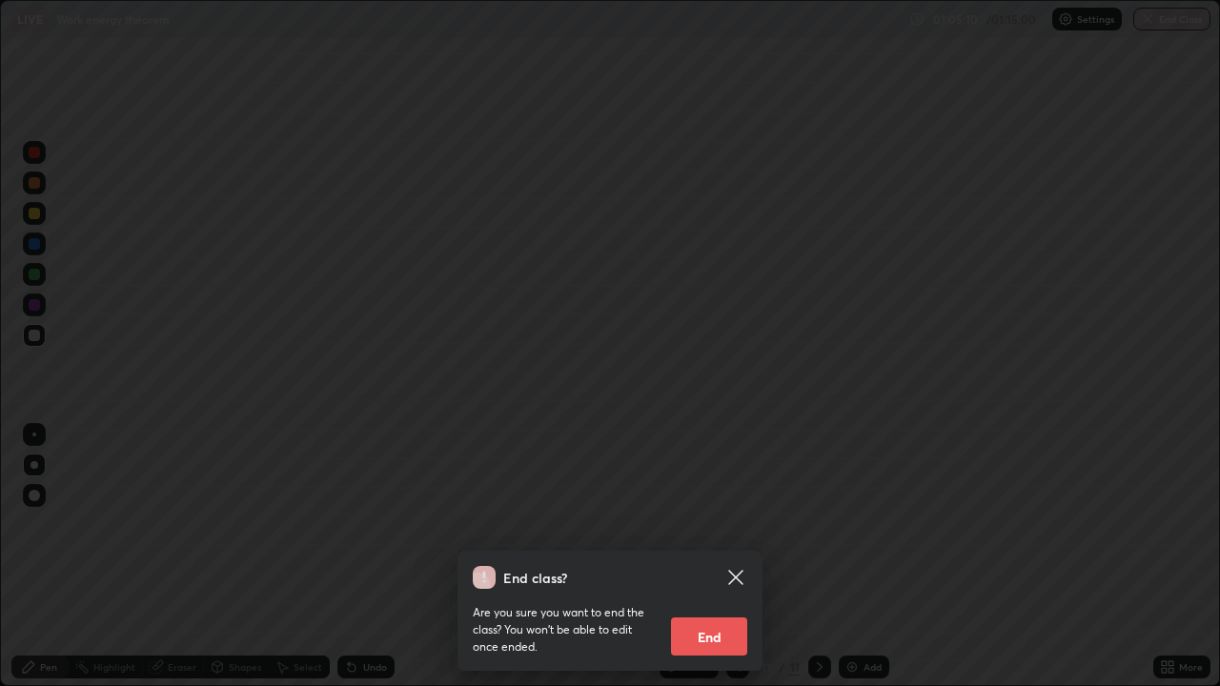
click at [722, 524] on button "End" at bounding box center [709, 636] width 76 height 38
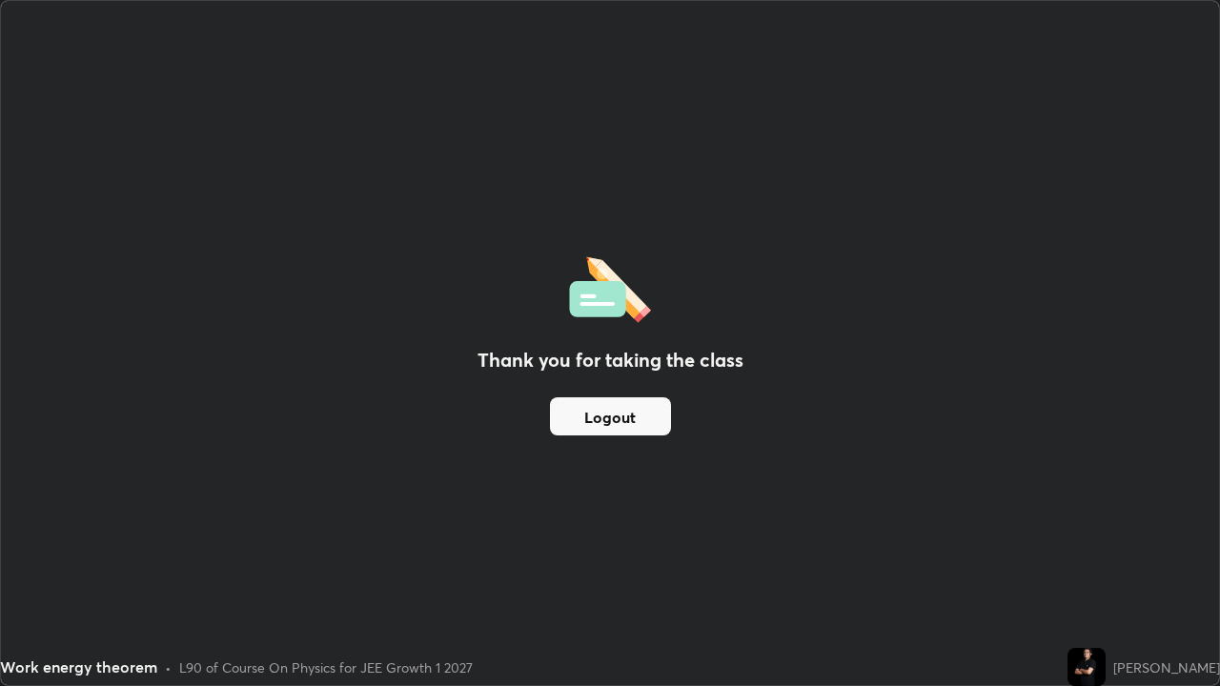
click at [626, 422] on button "Logout" at bounding box center [610, 416] width 121 height 38
